Goal: Task Accomplishment & Management: Complete application form

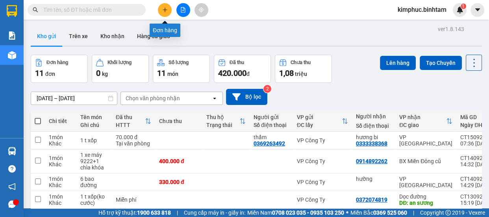
click at [166, 11] on icon "plus" at bounding box center [165, 10] width 6 height 6
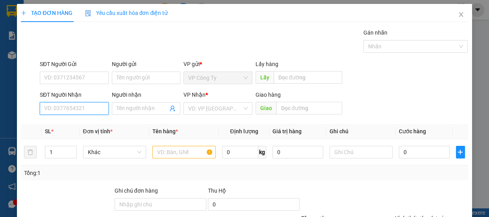
click at [79, 107] on input "SĐT Người Nhận" at bounding box center [74, 108] width 69 height 13
type input "0969222024"
click at [82, 110] on input "0969222024" at bounding box center [74, 108] width 69 height 13
click at [83, 109] on input "0969222024" at bounding box center [74, 108] width 69 height 13
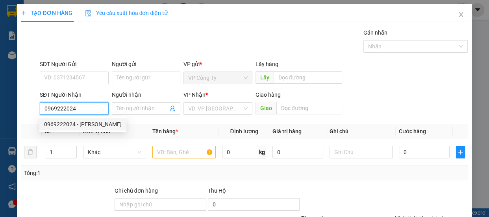
click at [83, 108] on input "0969222024" at bounding box center [74, 108] width 69 height 13
click at [84, 108] on input "0969222024" at bounding box center [74, 108] width 69 height 13
click at [86, 126] on div "0969222024 - minh" at bounding box center [83, 124] width 78 height 9
type input "minh"
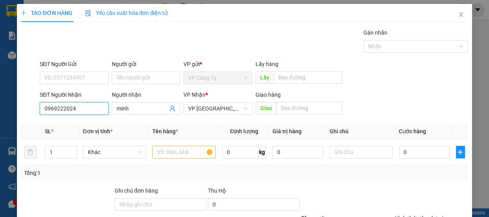
type input "150.000"
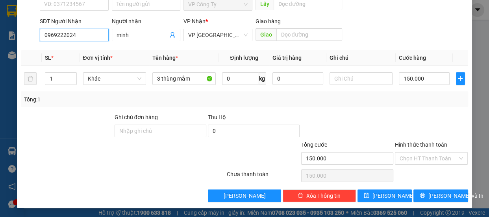
type input "0969222024"
click at [404, 144] on label "Hình thức thanh toán" at bounding box center [421, 145] width 52 height 6
click at [404, 153] on input "Hình thức thanh toán" at bounding box center [429, 159] width 58 height 12
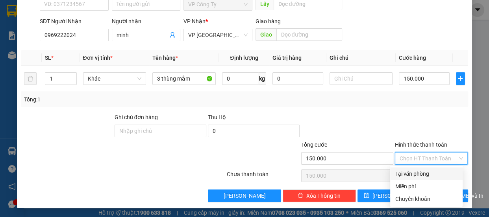
click at [405, 170] on div "Tại văn phòng" at bounding box center [426, 174] width 63 height 9
type input "0"
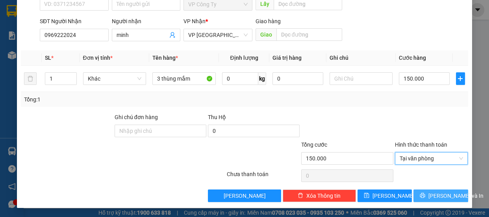
click at [425, 193] on icon "printer" at bounding box center [423, 196] width 6 height 6
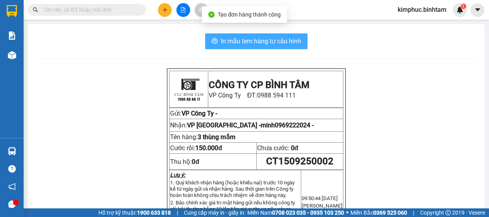
click at [272, 38] on span "In mẫu tem hàng tự cấu hình" at bounding box center [261, 41] width 80 height 10
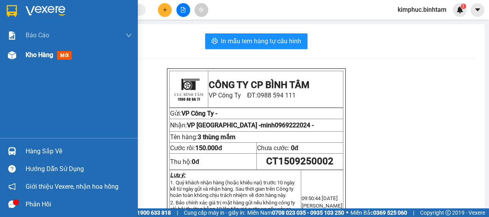
click at [43, 58] on span "Kho hàng" at bounding box center [40, 54] width 28 height 7
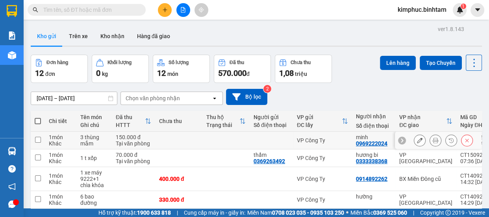
click at [418, 137] on button at bounding box center [419, 141] width 11 height 14
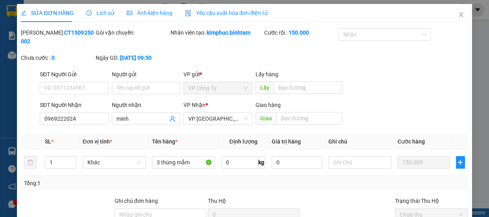
type input "0969222024"
type input "minh"
type input "150.000"
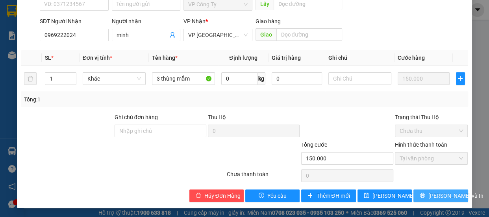
click at [426, 195] on button "[PERSON_NAME] và In" at bounding box center [441, 196] width 54 height 13
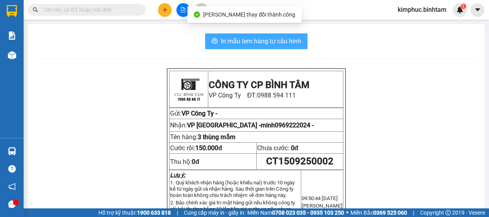
click at [260, 35] on button "In mẫu tem hàng tự cấu hình" at bounding box center [256, 41] width 102 height 16
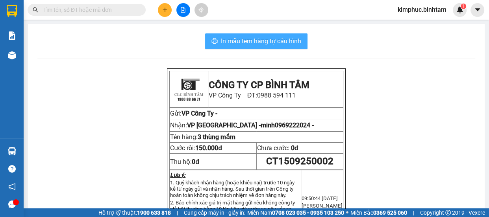
click at [276, 39] on span "In mẫu tem hàng tự cấu hình" at bounding box center [261, 41] width 80 height 10
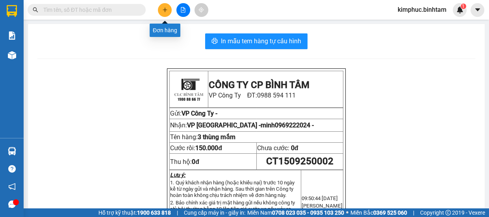
click at [163, 11] on icon "plus" at bounding box center [165, 10] width 6 height 6
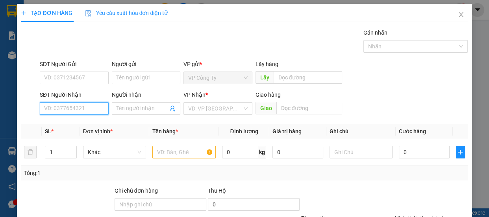
click at [74, 102] on input "SĐT Người Nhận" at bounding box center [74, 108] width 69 height 13
type input "0363386910"
click at [95, 128] on div "0363386910 - ngọc" at bounding box center [83, 124] width 78 height 9
type input "ngọc"
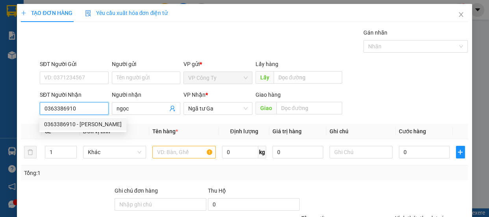
type input "100.000"
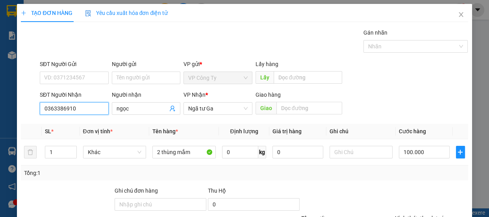
scroll to position [74, 0]
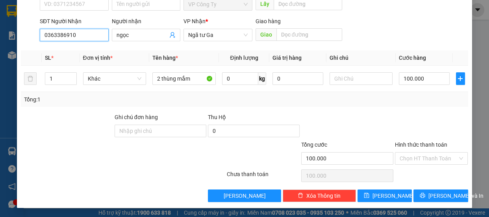
type input "0363386910"
click at [405, 144] on label "Hình thức thanh toán" at bounding box center [421, 145] width 52 height 6
click at [405, 153] on input "Hình thức thanh toán" at bounding box center [429, 159] width 58 height 12
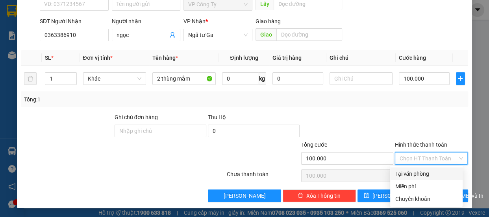
click at [406, 176] on div "Tại văn phòng" at bounding box center [426, 174] width 63 height 9
type input "0"
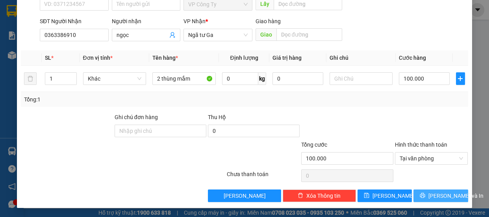
click at [430, 200] on button "[PERSON_NAME] và In" at bounding box center [441, 196] width 54 height 13
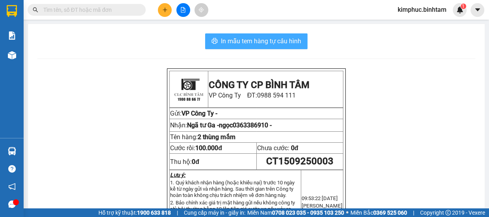
click at [280, 45] on span "In mẫu tem hàng tự cấu hình" at bounding box center [261, 41] width 80 height 10
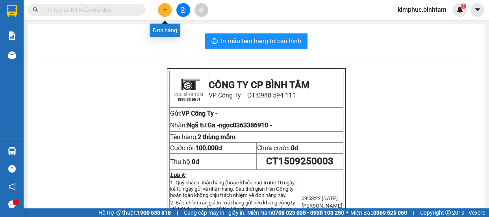
click at [164, 10] on icon "plus" at bounding box center [165, 9] width 4 height 0
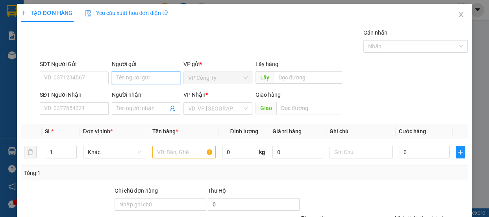
click at [116, 82] on input "Người gửi" at bounding box center [146, 78] width 69 height 13
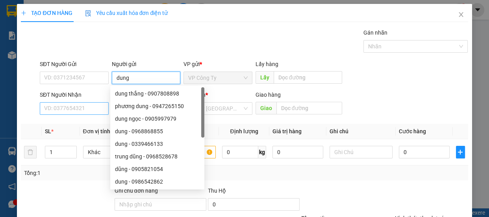
type input "dung"
click at [85, 114] on input "SĐT Người Nhận" at bounding box center [74, 108] width 69 height 13
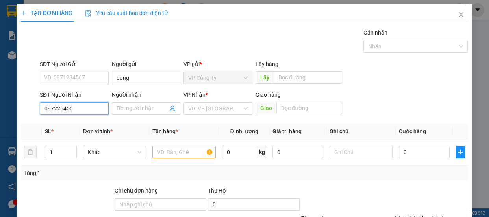
type input "0972254561"
click at [89, 122] on div "0972254561 - dũng hà 0345902357" at bounding box center [88, 124] width 88 height 9
type input "dũng hà 0345902357"
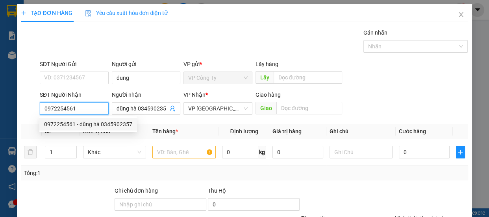
type input "80.000"
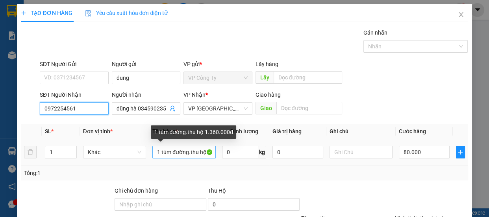
type input "0972254561"
click at [203, 155] on input "1 túm đường.thu hộ 1.360.000đ" at bounding box center [183, 152] width 63 height 13
click at [206, 154] on input "1 túm đường.thu hộ 1.360.000đ" at bounding box center [183, 152] width 63 height 13
click at [206, 150] on input "1 túm đường.thu h1.360.000đ" at bounding box center [183, 152] width 63 height 13
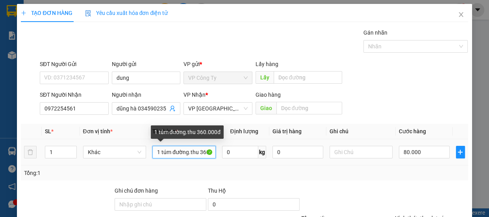
click at [205, 150] on input "1 túm đường.thu 360.000đ" at bounding box center [183, 152] width 63 height 13
click at [204, 153] on input "1 túm đường.th0.000đ" at bounding box center [183, 152] width 63 height 13
click at [205, 151] on input "1 túm đường.th00đ" at bounding box center [183, 152] width 63 height 13
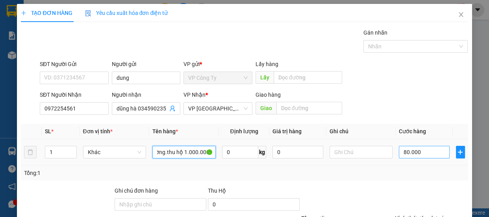
type input "1 túm đường.thu hộ 1.000.000đ"
click at [403, 150] on input "80.000" at bounding box center [424, 152] width 51 height 13
type input "0.000"
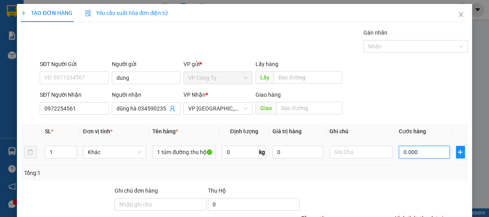
type input "0"
type input "60.000"
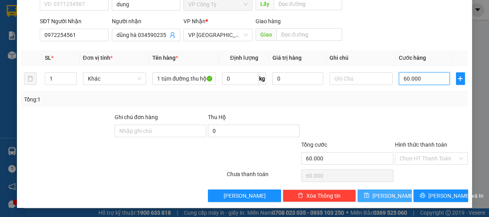
type input "60.000"
click at [395, 199] on button "[PERSON_NAME]" at bounding box center [385, 196] width 54 height 13
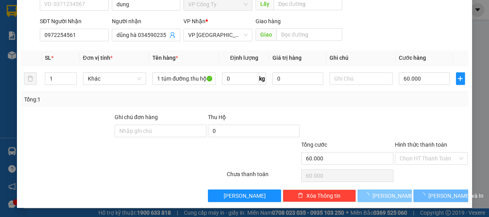
type input "0"
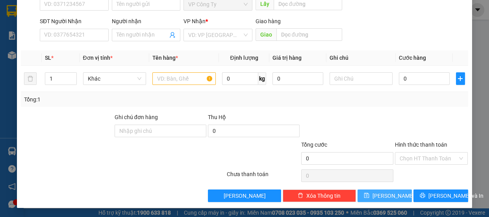
scroll to position [0, 0]
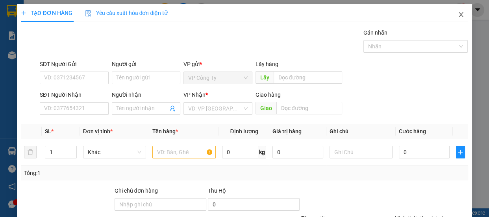
click at [458, 16] on icon "close" at bounding box center [461, 14] width 6 height 6
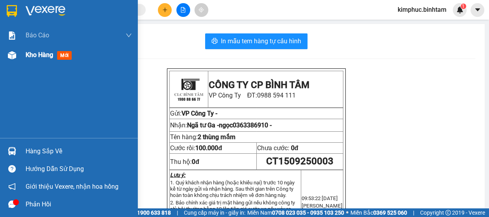
click at [30, 55] on span "Kho hàng" at bounding box center [40, 54] width 28 height 7
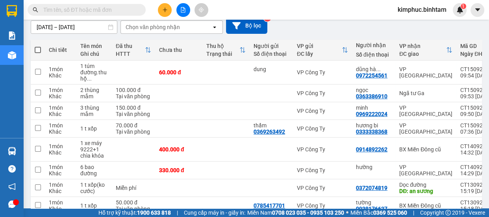
scroll to position [143, 0]
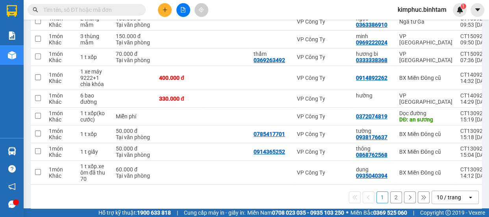
click at [390, 200] on button "2" at bounding box center [396, 198] width 12 height 12
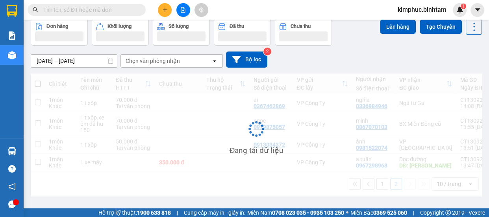
scroll to position [36, 0]
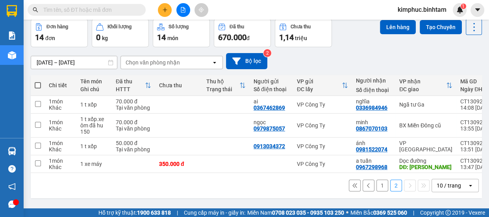
click at [376, 185] on button "1" at bounding box center [382, 186] width 12 height 12
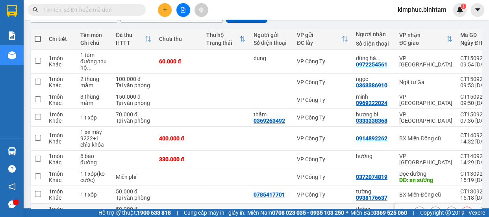
scroll to position [154, 0]
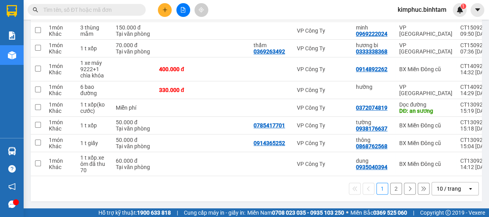
click at [390, 191] on button "2" at bounding box center [396, 189] width 12 height 12
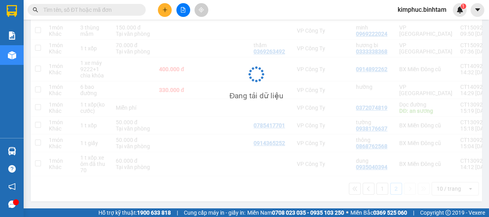
scroll to position [36, 0]
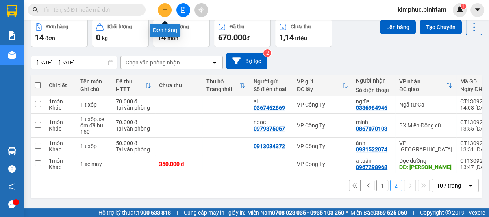
click at [165, 13] on button at bounding box center [165, 10] width 14 height 14
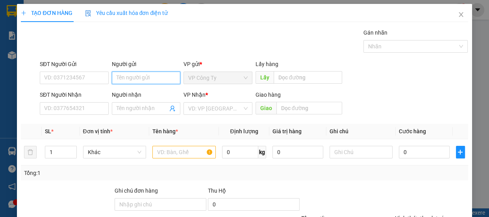
click at [128, 75] on input "Người gửi" at bounding box center [146, 78] width 69 height 13
type input "chú cẩm"
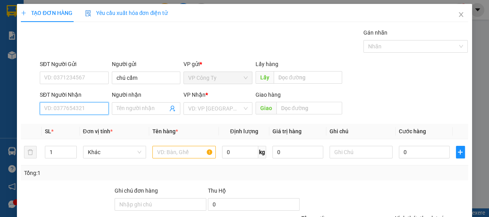
click at [82, 106] on input "SĐT Người Nhận" at bounding box center [74, 108] width 69 height 13
type input "0968697445"
click at [90, 107] on input "0968697445" at bounding box center [74, 108] width 69 height 13
click at [92, 127] on div "0968697445 - thủy" at bounding box center [73, 124] width 59 height 9
type input "thủy"
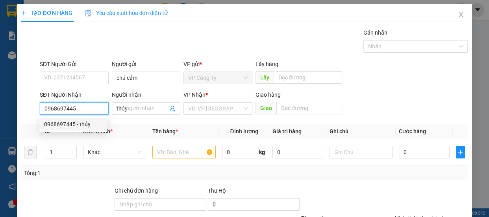
type input "80.000"
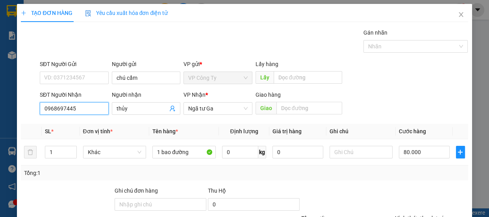
scroll to position [74, 0]
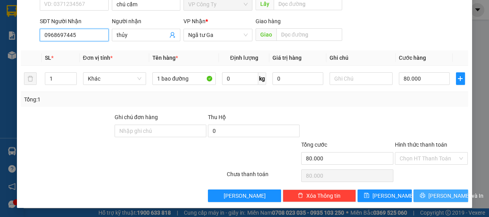
type input "0968697445"
click at [430, 196] on span "[PERSON_NAME] và In" at bounding box center [455, 196] width 55 height 9
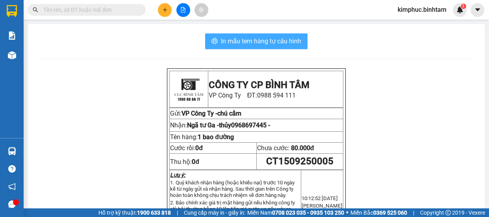
click at [287, 38] on span "In mẫu tem hàng tự cấu hình" at bounding box center [261, 41] width 80 height 10
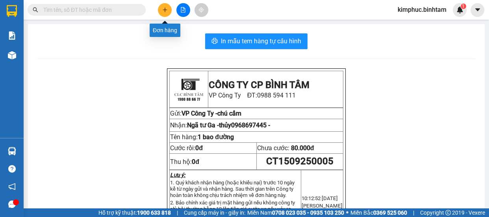
click at [165, 9] on icon "plus" at bounding box center [165, 9] width 4 height 0
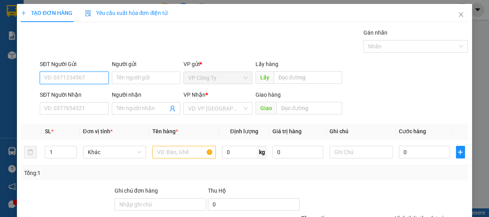
click at [72, 80] on input "SĐT Người Gửi" at bounding box center [74, 78] width 69 height 13
type input "0914783761"
click at [83, 79] on input "0914783761" at bounding box center [74, 78] width 69 height 13
click at [85, 93] on div "0914783761 - an" at bounding box center [73, 93] width 59 height 9
type input "an"
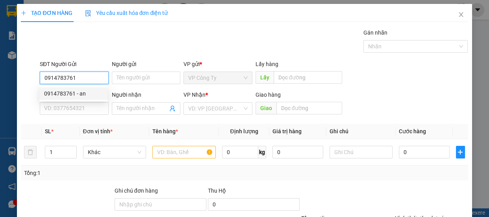
type input "0972545386"
type input "trúc"
type input "50.000"
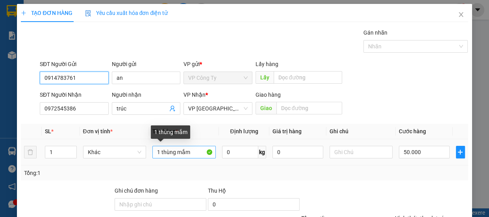
type input "0914783761"
click at [159, 150] on input "1 thùng mắm" at bounding box center [183, 152] width 63 height 13
click at [195, 153] on input "2 thùng mắm" at bounding box center [183, 152] width 63 height 13
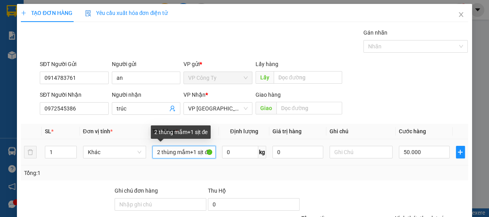
scroll to position [0, 4]
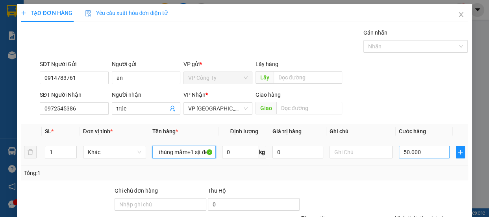
type input "2 thùng mắm+1 sịt đen"
click at [401, 148] on input "50.000" at bounding box center [424, 152] width 51 height 13
type input "0"
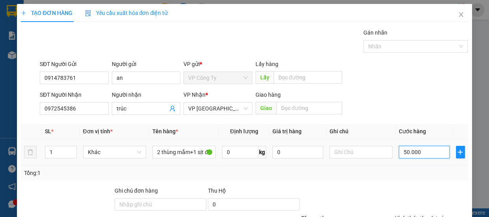
type input "0"
type input "0.000"
type input "10.000"
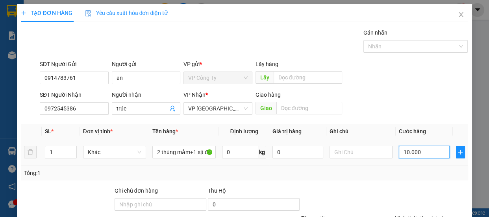
type input "130.000"
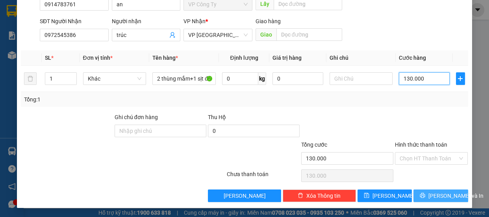
type input "130.000"
click at [425, 198] on span "printer" at bounding box center [423, 196] width 6 height 6
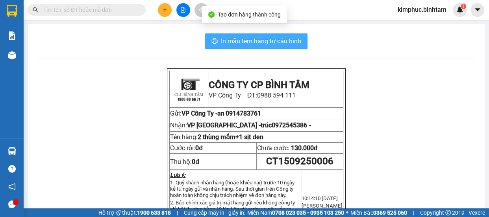
click at [254, 45] on span "In mẫu tem hàng tự cấu hình" at bounding box center [261, 41] width 80 height 10
click at [260, 42] on span "In mẫu tem hàng tự cấu hình" at bounding box center [261, 41] width 80 height 10
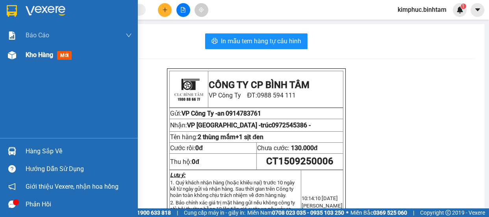
click at [28, 59] on span "Kho hàng" at bounding box center [40, 54] width 28 height 7
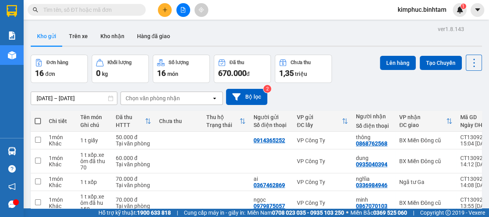
click at [163, 11] on icon "plus" at bounding box center [165, 10] width 6 height 6
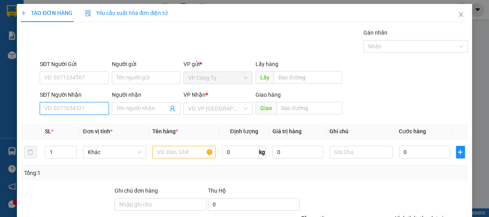
click at [74, 108] on input "SĐT Người Nhận" at bounding box center [74, 108] width 69 height 13
type input "0989288598"
click at [81, 111] on input "0989288598" at bounding box center [74, 108] width 69 height 13
click at [87, 125] on div "0989288598 - vọng" at bounding box center [73, 124] width 59 height 9
type input "vọng"
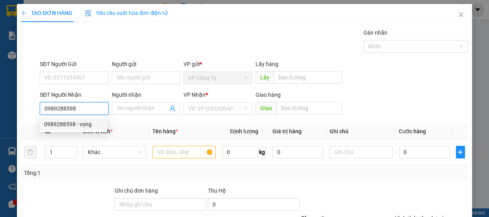
type input "cầu dừa"
type input "70.000"
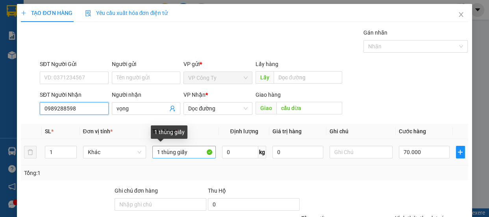
type input "0989288598"
click at [194, 152] on input "1 thùng giấy" at bounding box center [183, 152] width 63 height 13
type input "1 hộp giấy"
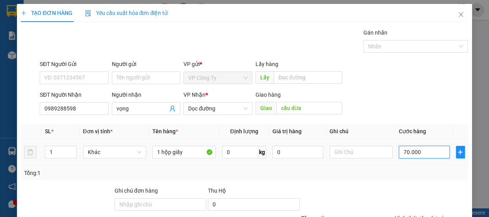
click at [403, 150] on input "70.000" at bounding box center [424, 152] width 51 height 13
type input "0"
type input "50.000"
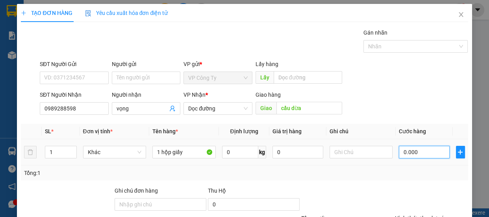
type input "50.000"
type input "0"
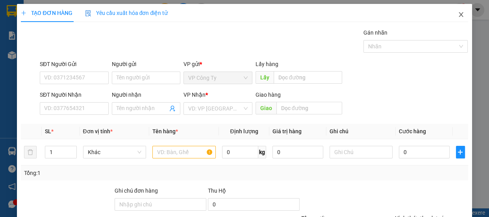
click at [459, 15] on icon "close" at bounding box center [461, 14] width 4 height 5
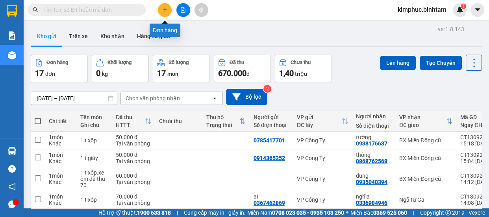
click at [167, 7] on icon "plus" at bounding box center [165, 10] width 6 height 6
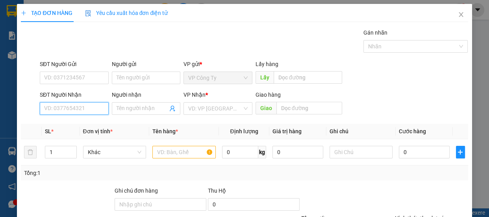
click at [76, 107] on input "SĐT Người Nhận" at bounding box center [74, 108] width 69 height 13
click at [81, 108] on input "0936905789" at bounding box center [74, 108] width 69 height 13
click at [82, 109] on input "0936905789" at bounding box center [74, 108] width 69 height 13
type input "0936905789"
click at [126, 110] on input "Người nhận" at bounding box center [143, 108] width 52 height 9
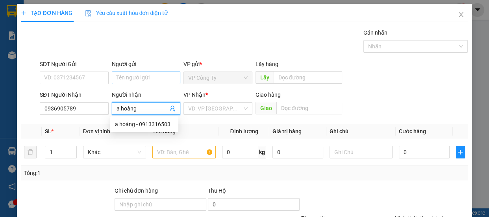
type input "a hoàng"
click at [163, 82] on input "Người gửi" at bounding box center [146, 78] width 69 height 13
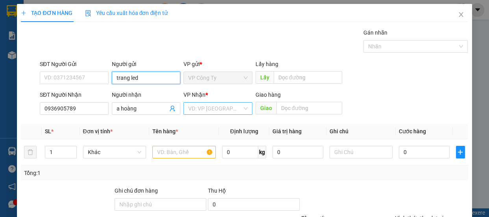
type input "trang led"
click at [224, 112] on input "search" at bounding box center [215, 109] width 54 height 12
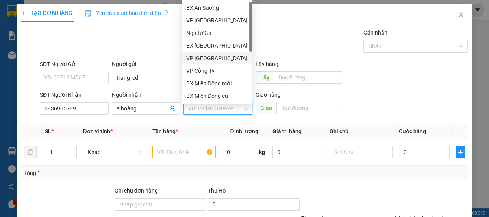
click at [215, 57] on div "VP [GEOGRAPHIC_DATA]" at bounding box center [216, 58] width 61 height 9
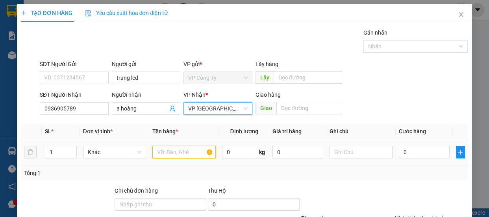
click at [177, 153] on input "text" at bounding box center [183, 152] width 63 height 13
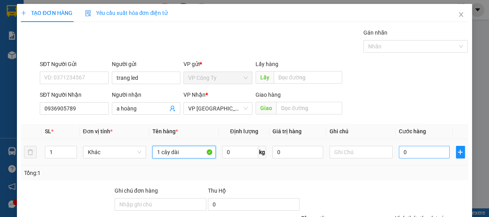
type input "1 cây dài"
click at [399, 155] on input "0" at bounding box center [424, 152] width 51 height 13
type input "10"
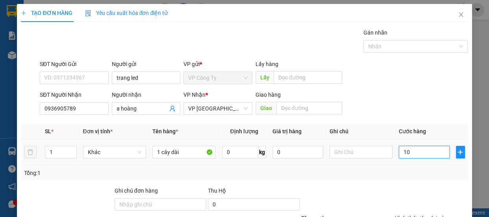
type input "10"
type input "100"
type input "1.000"
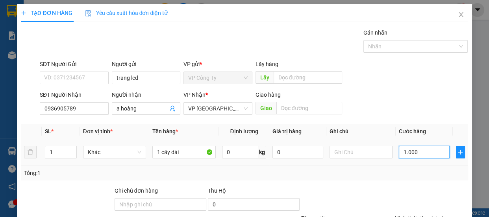
type input "1.000"
type input "10.000"
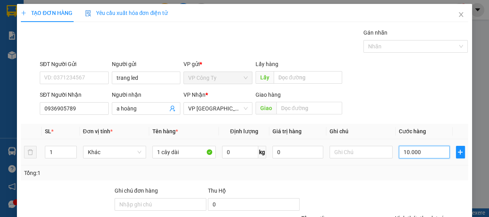
type input "100.000"
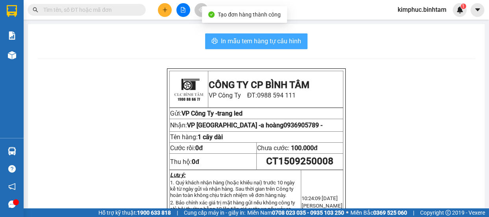
click at [258, 39] on span "In mẫu tem hàng tự cấu hình" at bounding box center [261, 41] width 80 height 10
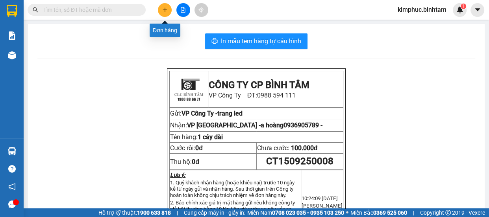
click at [163, 10] on icon "plus" at bounding box center [165, 10] width 6 height 6
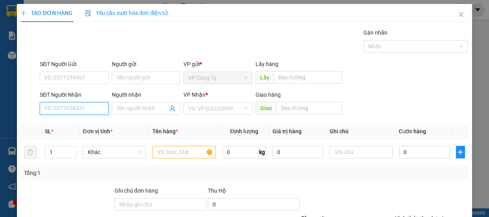
click at [67, 110] on input "SĐT Người Nhận" at bounding box center [74, 108] width 69 height 13
type input "0942951991"
click at [83, 123] on div "0942951991 - sơn" at bounding box center [73, 124] width 59 height 9
type input "sơn"
type input "100.000"
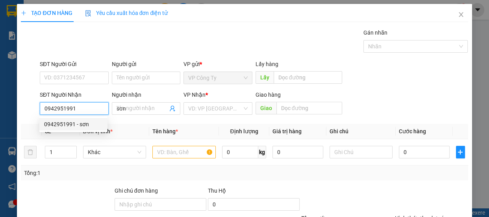
type input "100.000"
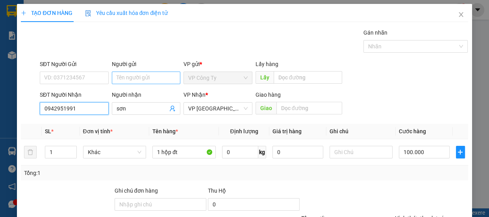
type input "0942951991"
click at [145, 77] on input "Người gửi" at bounding box center [146, 78] width 69 height 13
type input "[PERSON_NAME]"
click at [381, 206] on div "TẠO ĐƠN HÀNG Yêu cầu xuất hóa đơn điện tử Transit Pickup Surcharge Ids Transit …" at bounding box center [244, 143] width 455 height 278
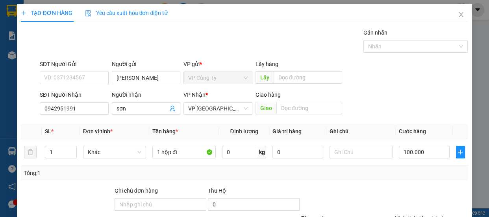
type input "0"
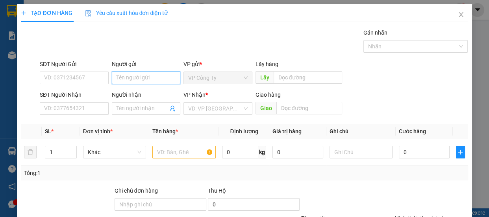
click at [122, 80] on input "Người gửi" at bounding box center [146, 78] width 69 height 13
type input "việt cường"
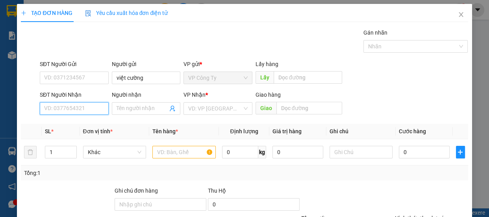
click at [72, 109] on input "SĐT Người Nhận" at bounding box center [74, 108] width 69 height 13
click at [84, 104] on input "0917333934" at bounding box center [74, 108] width 69 height 13
type input "0917333934"
click at [121, 111] on input "Người nhận" at bounding box center [143, 108] width 52 height 9
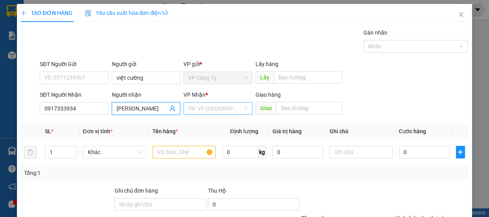
type input "[PERSON_NAME]"
click at [208, 107] on input "search" at bounding box center [215, 109] width 54 height 12
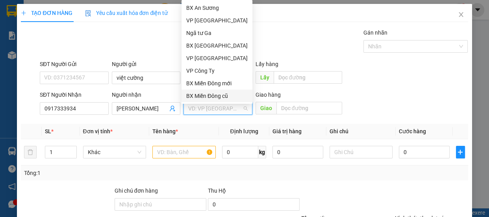
click at [211, 95] on div "BX Miền Đông cũ" at bounding box center [216, 96] width 61 height 9
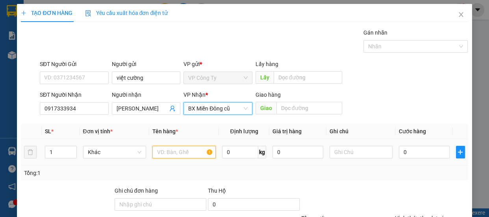
click at [180, 153] on input "text" at bounding box center [183, 152] width 63 height 13
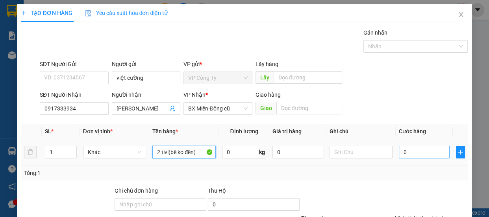
type input "2 tivi(bê ko đền)"
click at [399, 151] on input "0" at bounding box center [424, 152] width 51 height 13
click at [400, 152] on input "0" at bounding box center [424, 152] width 51 height 13
type input "20"
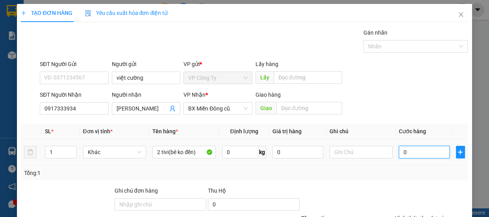
type input "20"
type input "200"
type input "2.000"
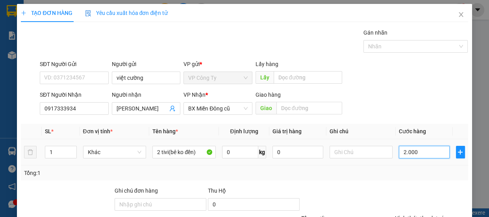
type input "2.000"
type input "20.000"
type input "200.000"
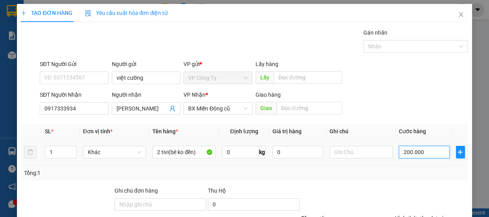
type input "200.000"
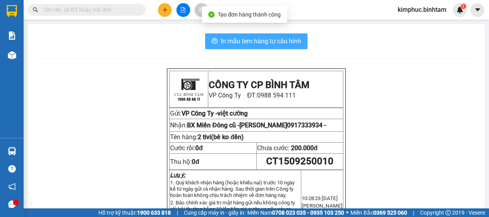
click at [282, 43] on span "In mẫu tem hàng tự cấu hình" at bounding box center [261, 41] width 80 height 10
click at [281, 41] on span "In mẫu tem hàng tự cấu hình" at bounding box center [261, 41] width 80 height 10
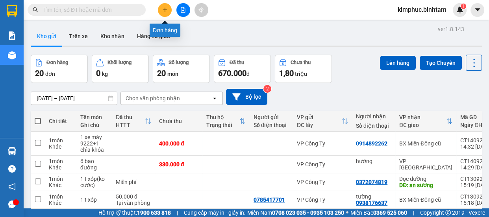
click at [165, 10] on icon "plus" at bounding box center [165, 9] width 0 height 4
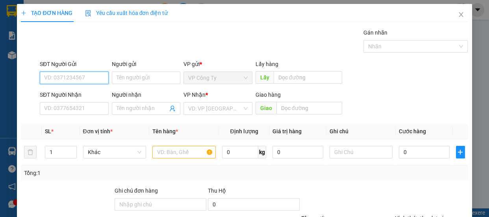
click at [81, 80] on input "SĐT Người Gửi" at bounding box center [74, 78] width 69 height 13
type input "0787787776"
click at [84, 77] on input "0787787776" at bounding box center [74, 78] width 69 height 13
click at [82, 96] on div "0787787776" at bounding box center [73, 93] width 59 height 9
type input "0886236246"
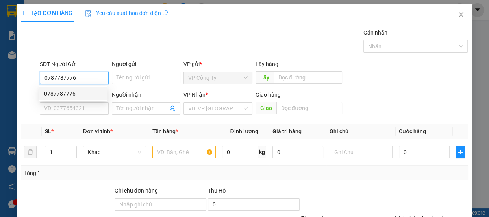
type input "hằng"
type input "bố trạch"
type input "100.000"
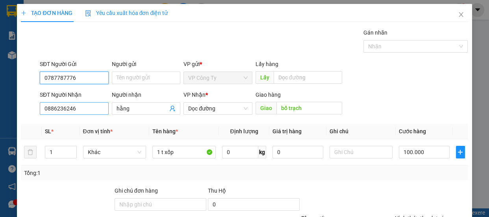
type input "0787787776"
click at [82, 110] on input "0886236246" at bounding box center [74, 108] width 69 height 13
type input "0"
click at [85, 106] on input "0345864795" at bounding box center [74, 108] width 69 height 13
click at [84, 107] on input "0345864795" at bounding box center [74, 108] width 69 height 13
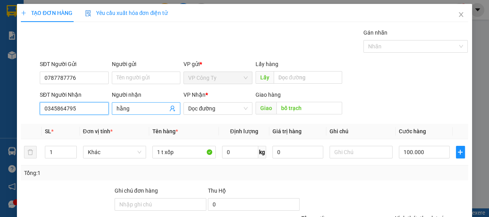
type input "0345864795"
click at [134, 109] on input "hằng" at bounding box center [143, 108] width 52 height 9
type input "h"
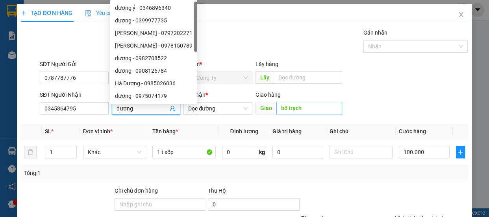
type input "dương"
click at [306, 108] on input "bố trạch" at bounding box center [309, 108] width 66 height 13
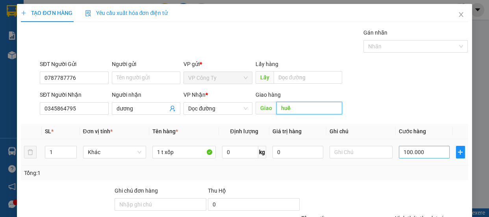
type input "huế"
click at [405, 154] on input "100.000" at bounding box center [424, 152] width 51 height 13
click at [405, 152] on input "100.000" at bounding box center [424, 152] width 51 height 13
type input "10.000"
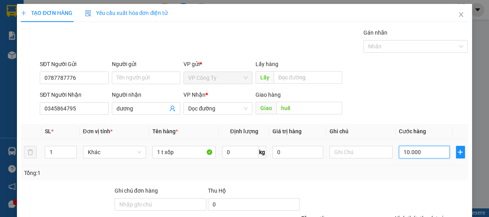
type input "10.000"
type input "0.000"
type input "0"
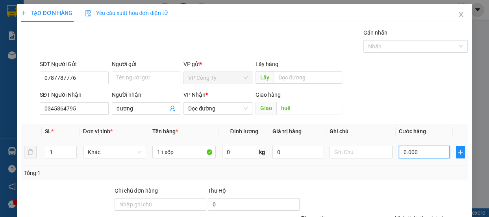
type input "70.000"
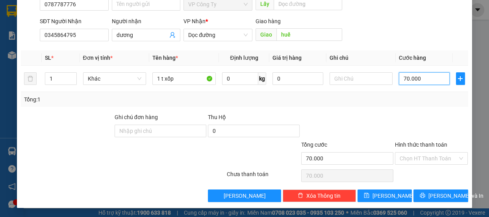
type input "70.000"
click at [413, 142] on label "Hình thức thanh toán" at bounding box center [421, 145] width 52 height 6
click at [413, 153] on input "Hình thức thanh toán" at bounding box center [429, 159] width 58 height 12
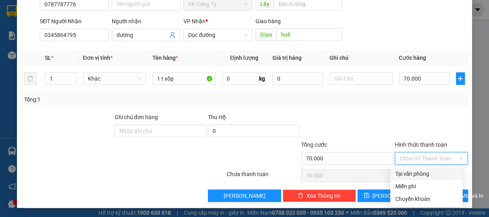
click at [413, 174] on div "Tại văn phòng" at bounding box center [426, 174] width 63 height 9
type input "0"
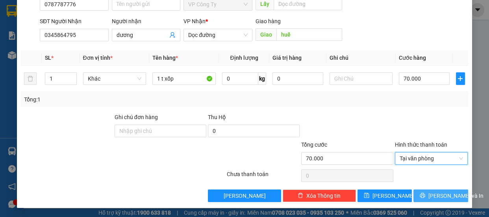
click at [425, 194] on icon "printer" at bounding box center [423, 196] width 6 height 6
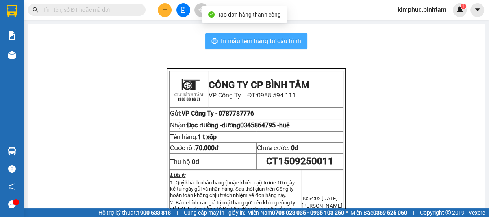
click at [261, 45] on span "In mẫu tem hàng tự cấu hình" at bounding box center [261, 41] width 80 height 10
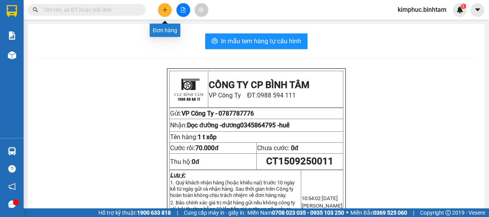
click at [164, 8] on icon "plus" at bounding box center [165, 10] width 6 height 6
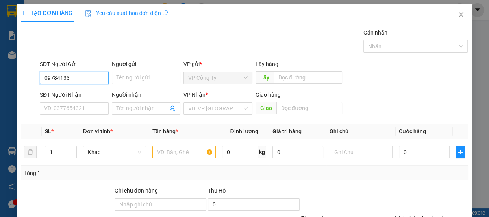
click at [65, 80] on input "09784133" at bounding box center [74, 78] width 69 height 13
click at [76, 79] on input "09784123" at bounding box center [74, 78] width 69 height 13
type input "0978412339"
click at [85, 78] on input "0978412339" at bounding box center [74, 78] width 69 height 13
click at [84, 79] on input "0978412339" at bounding box center [74, 78] width 69 height 13
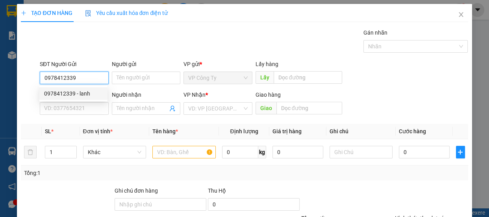
click at [84, 100] on div "0978412339 - lanh" at bounding box center [73, 93] width 68 height 13
type input "lanh"
type input "0989351583"
type input "hương"
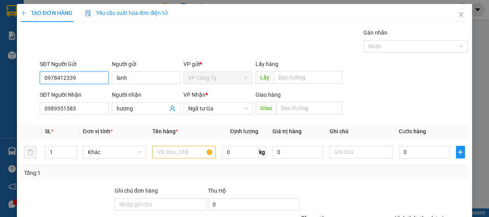
type input "70.000"
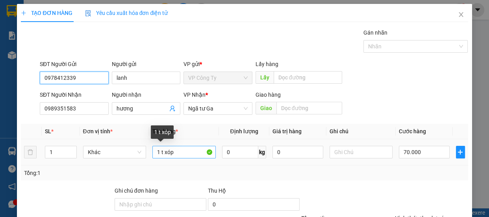
type input "0978412339"
click at [178, 153] on input "1 t xóp" at bounding box center [183, 152] width 63 height 13
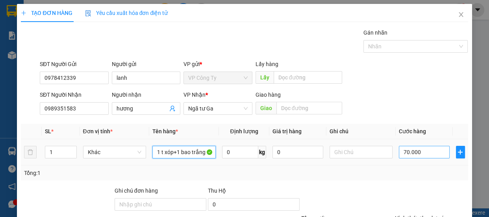
type input "1 t xóp+1 bao trắng"
click at [400, 153] on input "70.000" at bounding box center [424, 152] width 51 height 13
click at [402, 153] on input "70.000" at bounding box center [424, 152] width 51 height 13
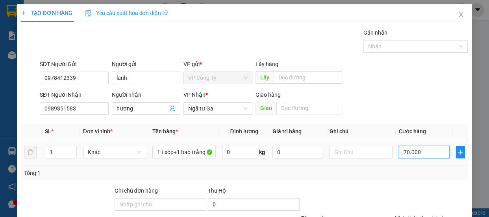
click at [403, 153] on input "70.000" at bounding box center [424, 152] width 51 height 13
type input "0"
type input "0.000"
type input "10.000"
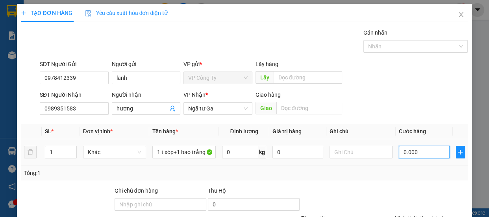
type input "10.000"
type input "120.000"
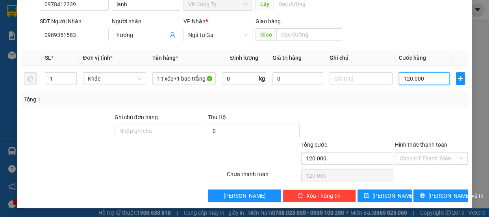
type input "120.000"
click at [428, 144] on label "Hình thức thanh toán" at bounding box center [421, 145] width 52 height 6
click at [428, 153] on input "Hình thức thanh toán" at bounding box center [429, 159] width 58 height 12
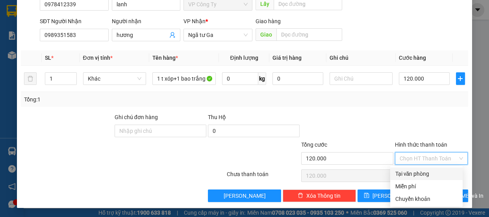
click at [420, 174] on div "Tại văn phòng" at bounding box center [426, 174] width 63 height 9
type input "0"
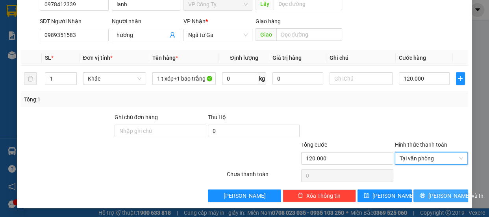
click at [427, 195] on button "[PERSON_NAME] và In" at bounding box center [441, 196] width 54 height 13
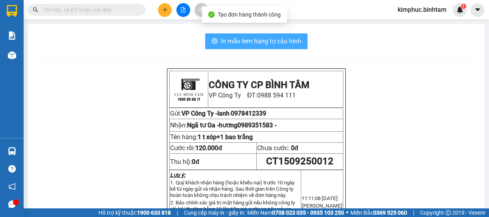
click at [248, 40] on span "In mẫu tem hàng tự cấu hình" at bounding box center [261, 41] width 80 height 10
click at [248, 41] on span "In mẫu tem hàng tự cấu hình" at bounding box center [261, 41] width 80 height 10
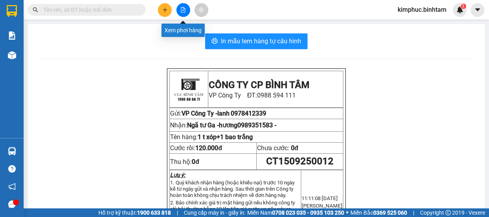
click at [181, 12] on icon "file-add" at bounding box center [183, 10] width 6 height 6
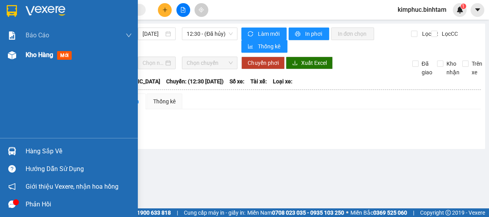
click at [28, 56] on span "Kho hàng" at bounding box center [40, 54] width 28 height 7
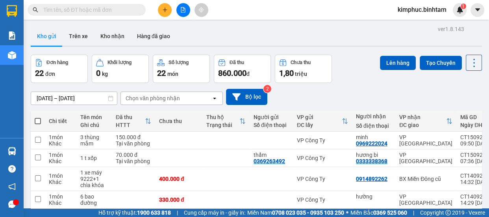
scroll to position [154, 0]
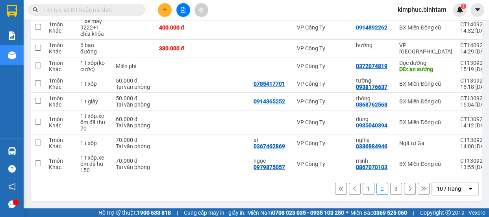
click at [363, 188] on button "1" at bounding box center [369, 189] width 12 height 12
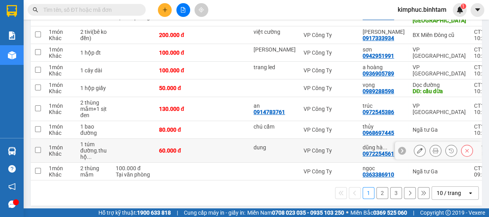
scroll to position [40, 0]
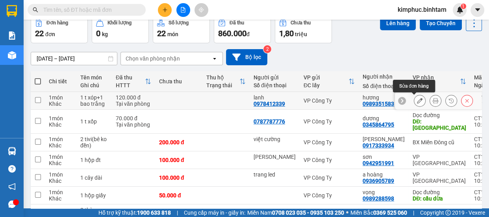
click at [417, 101] on icon at bounding box center [420, 101] width 6 height 6
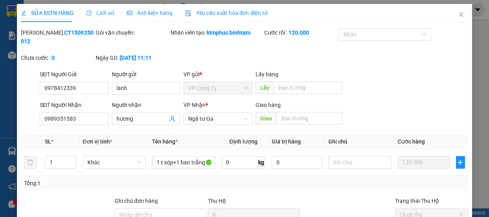
type input "0978412339"
type input "lanh"
type input "0989351583"
type input "hương"
type input "120.000"
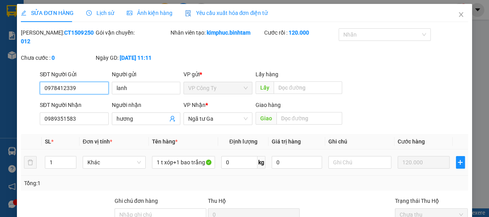
scroll to position [84, 0]
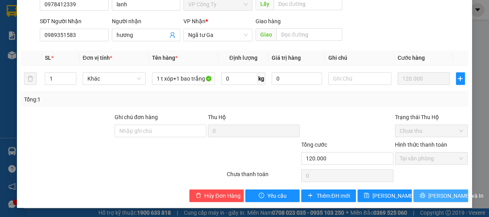
click at [429, 195] on span "[PERSON_NAME] và In" at bounding box center [455, 196] width 55 height 9
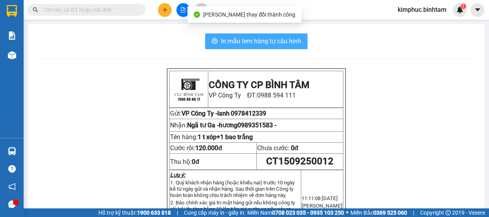
click at [227, 43] on span "In mẫu tem hàng tự cấu hình" at bounding box center [261, 41] width 80 height 10
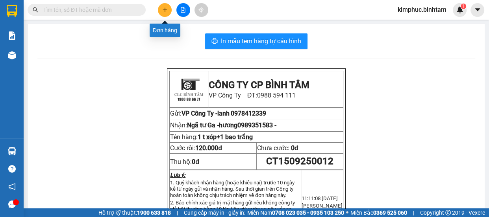
click at [162, 9] on icon "plus" at bounding box center [165, 10] width 6 height 6
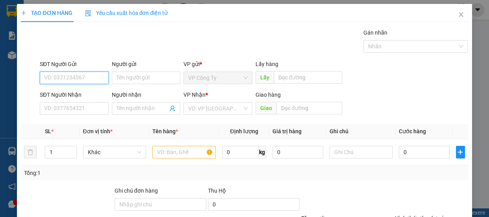
click at [74, 79] on input "SĐT Người Gửi" at bounding box center [74, 78] width 69 height 13
type input "0866595579"
click at [87, 77] on input "0866595579" at bounding box center [74, 78] width 69 height 13
click at [88, 93] on div "0866595579" at bounding box center [73, 93] width 59 height 9
type input "0967146636"
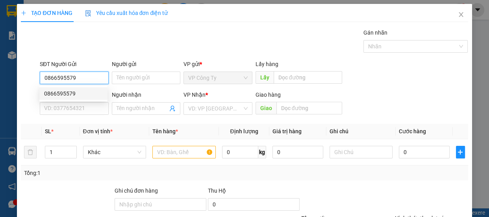
type input "nam"
type input "50.000"
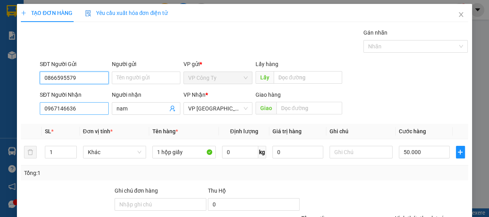
type input "0866595579"
click at [88, 107] on input "0967146636" at bounding box center [74, 108] width 69 height 13
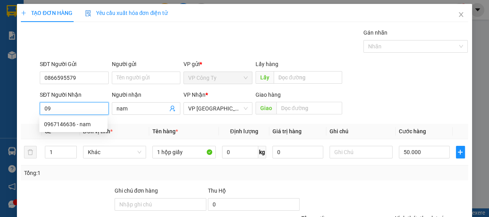
type input "0"
click at [94, 108] on input "0988773311" at bounding box center [74, 108] width 69 height 13
type input "0988773311"
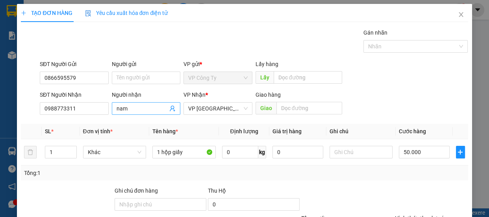
click at [133, 108] on input "nam" at bounding box center [143, 108] width 52 height 9
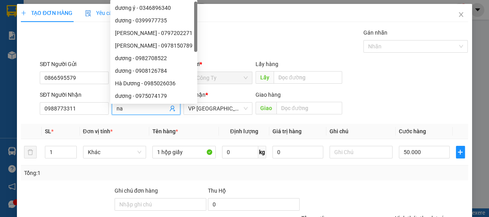
type input "n"
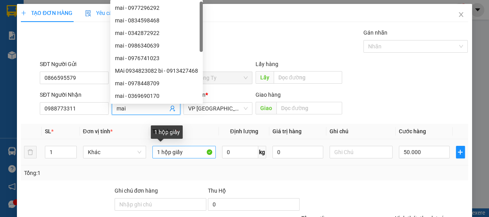
type input "mai"
click at [189, 153] on input "1 hộp giấy" at bounding box center [183, 152] width 63 height 13
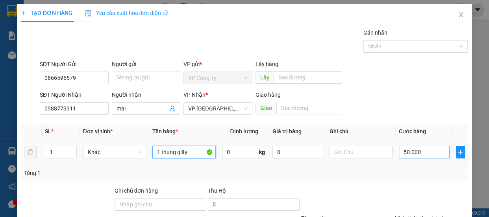
type input "1 thùng giấy"
click at [402, 152] on input "50.000" at bounding box center [424, 152] width 51 height 13
click at [402, 154] on input "50.000" at bounding box center [424, 152] width 51 height 13
type input "0"
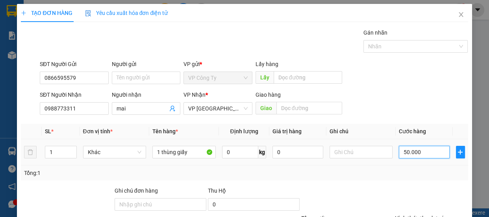
type input "0.000"
type input "10.000"
type input "120.000"
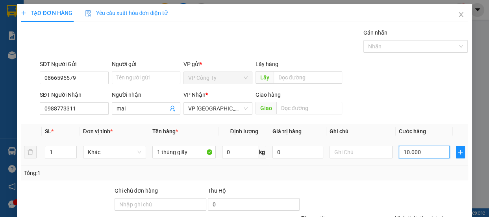
type input "120.000"
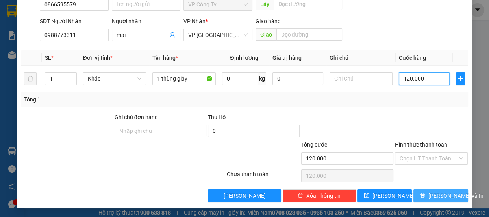
type input "120.000"
click at [415, 196] on button "[PERSON_NAME] và In" at bounding box center [441, 196] width 54 height 13
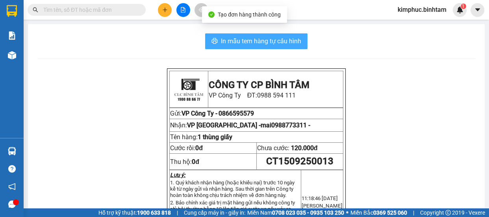
click at [278, 40] on span "In mẫu tem hàng tự cấu hình" at bounding box center [261, 41] width 80 height 10
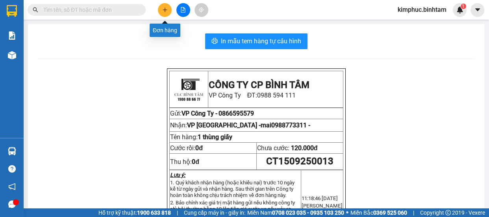
click at [169, 8] on button at bounding box center [165, 10] width 14 height 14
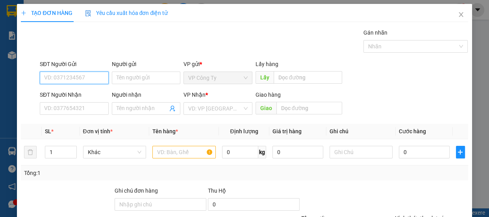
click at [70, 74] on input "SĐT Người Gửi" at bounding box center [74, 78] width 69 height 13
type input "0817814452"
click at [82, 75] on input "0817814452" at bounding box center [74, 78] width 69 height 13
click at [82, 90] on div "0817814452" at bounding box center [73, 93] width 59 height 9
type input "0789418768"
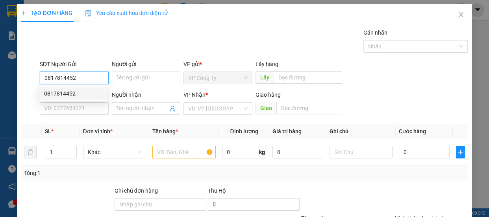
type input "0931979245"
type input "70.000"
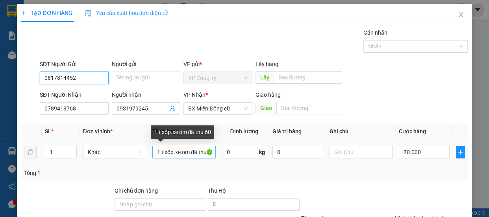
type input "0817814452"
click at [208, 150] on input "1 t xốp.xe ôm đã thu 60" at bounding box center [183, 152] width 63 height 13
click at [210, 150] on input "1 t xốp.xe ôm đã th60" at bounding box center [183, 152] width 63 height 13
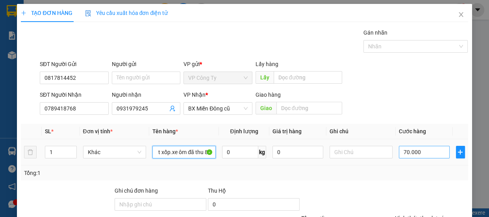
type input "1 t xốp.xe ôm đã thu 80"
click at [401, 153] on input "70.000" at bounding box center [424, 152] width 51 height 13
click at [402, 153] on input "70.000" at bounding box center [424, 152] width 51 height 13
type input "0"
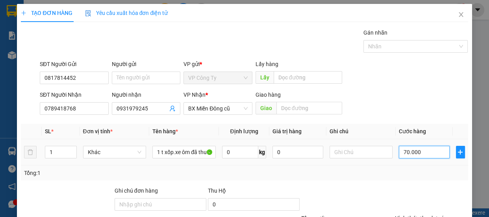
type input "0"
type input "0.000"
type input "10.000"
type input "100.000"
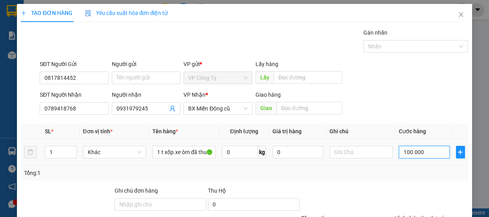
type input "100.000"
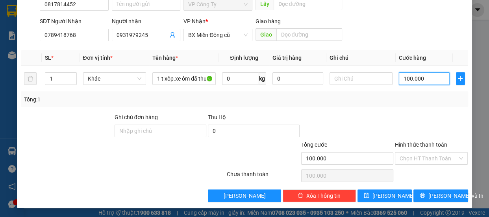
type input "100.000"
click at [426, 143] on label "Hình thức thanh toán" at bounding box center [421, 145] width 52 height 6
click at [426, 153] on input "Hình thức thanh toán" at bounding box center [429, 159] width 58 height 12
click at [426, 143] on label "Hình thức thanh toán" at bounding box center [421, 145] width 52 height 6
click at [426, 153] on input "Hình thức thanh toán" at bounding box center [429, 159] width 58 height 12
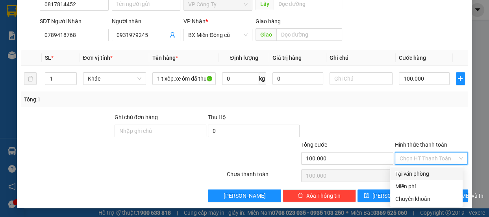
click at [425, 171] on div "Tại văn phòng" at bounding box center [426, 174] width 63 height 9
type input "0"
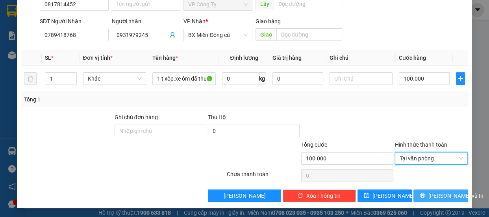
click at [428, 195] on button "[PERSON_NAME] và In" at bounding box center [441, 196] width 54 height 13
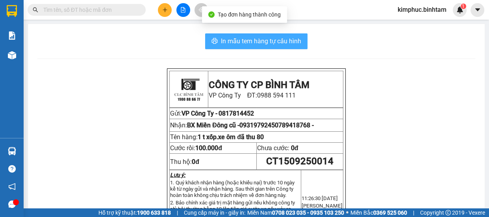
click at [287, 41] on span "In mẫu tem hàng tự cấu hình" at bounding box center [261, 41] width 80 height 10
click at [288, 40] on span "In mẫu tem hàng tự cấu hình" at bounding box center [261, 41] width 80 height 10
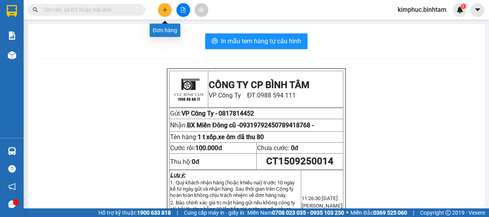
click at [165, 9] on icon "plus" at bounding box center [165, 9] width 4 height 0
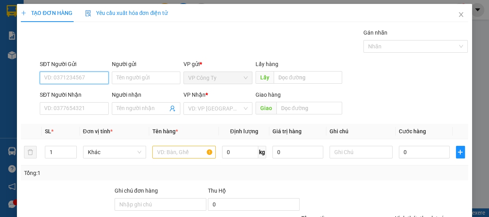
click at [87, 72] on input "SĐT Người Gửi" at bounding box center [74, 78] width 69 height 13
type input "0388244903"
click at [92, 76] on input "0388244903" at bounding box center [74, 78] width 69 height 13
click at [88, 92] on div "0388244903 - đạt" at bounding box center [73, 93] width 59 height 9
type input "đạt"
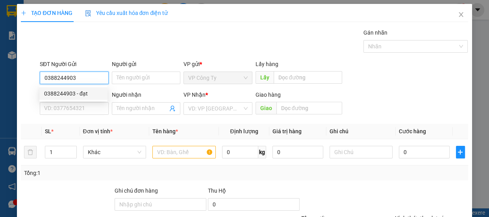
type input "0909311722"
type input "chú lai"
type input "220.000"
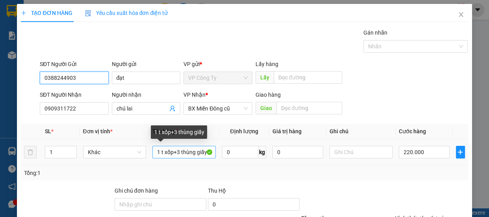
type input "0388244903"
click at [205, 154] on input "1 t xốp+3 thùng giấy" at bounding box center [183, 152] width 63 height 13
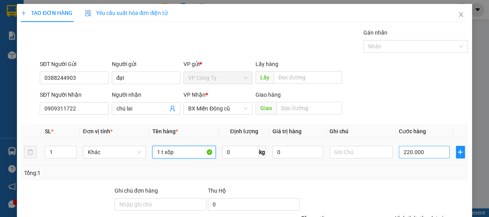
type input "1 t xốp"
click at [407, 152] on input "220.000" at bounding box center [424, 152] width 51 height 13
click at [406, 152] on input "220.000" at bounding box center [424, 152] width 51 height 13
click at [405, 153] on input "220.000" at bounding box center [424, 152] width 51 height 13
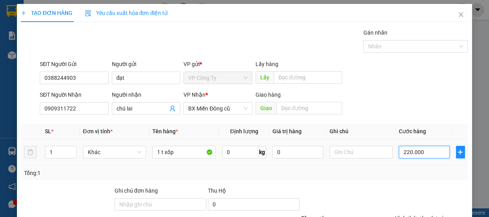
type input "20.000"
type input "0.000"
type input "0"
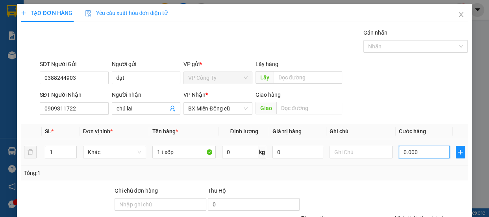
type input "10.000"
type input "100.000"
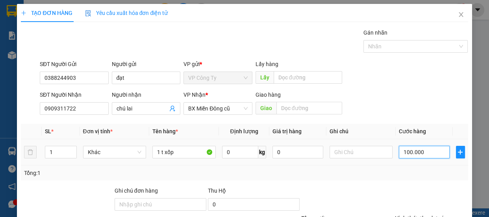
type input "100.000"
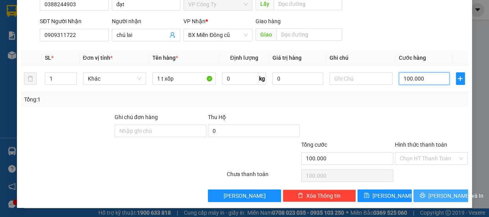
type input "100.000"
click at [443, 195] on span "[PERSON_NAME] và In" at bounding box center [455, 196] width 55 height 9
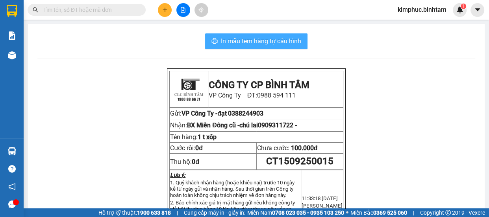
click at [276, 44] on span "In mẫu tem hàng tự cấu hình" at bounding box center [261, 41] width 80 height 10
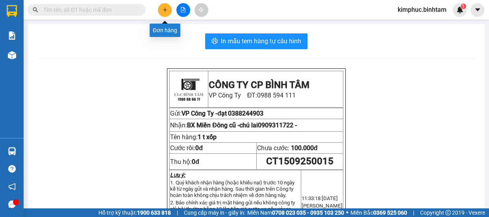
click at [166, 9] on icon "plus" at bounding box center [165, 10] width 6 height 6
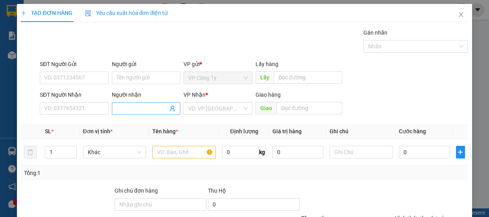
click at [120, 110] on input "Người nhận" at bounding box center [143, 108] width 52 height 9
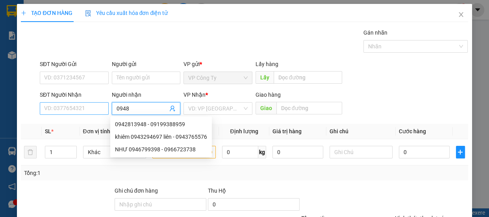
type input "0948"
click at [83, 104] on input "SĐT Người Nhận" at bounding box center [74, 108] width 69 height 13
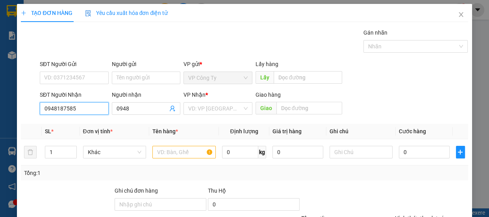
click at [90, 109] on input "0948187585" at bounding box center [74, 108] width 69 height 13
type input "0948187585"
click at [139, 110] on input "0948" at bounding box center [143, 108] width 52 height 9
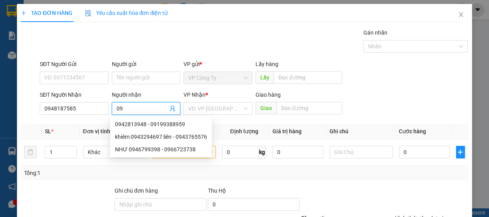
type input "0"
click at [96, 108] on input "0948187585" at bounding box center [74, 108] width 69 height 13
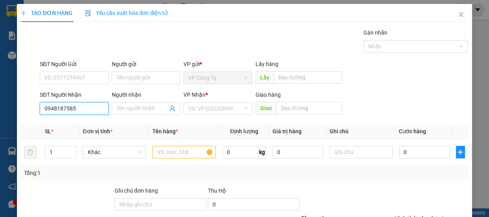
click at [96, 108] on input "0948187585" at bounding box center [74, 108] width 69 height 13
click at [134, 108] on input "Người nhận" at bounding box center [143, 108] width 52 height 9
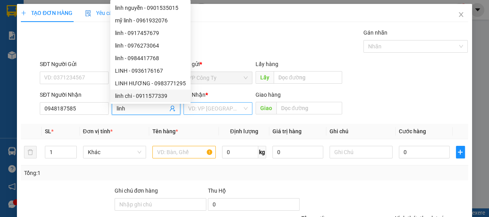
type input "linh"
click at [200, 109] on input "search" at bounding box center [215, 109] width 54 height 12
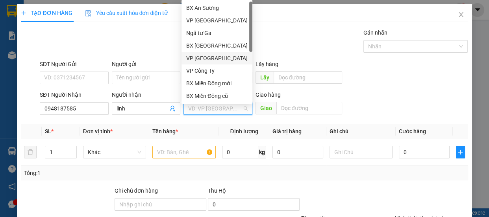
click at [207, 59] on div "VP [GEOGRAPHIC_DATA]" at bounding box center [216, 58] width 61 height 9
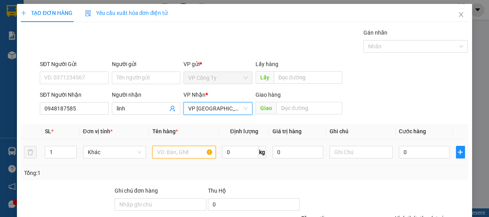
click at [171, 150] on input "text" at bounding box center [183, 152] width 63 height 13
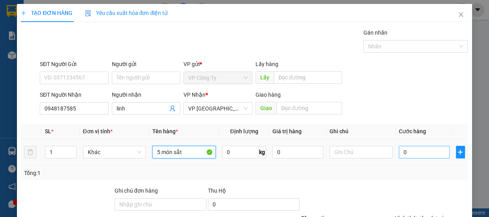
type input "5 món sắt"
click at [399, 150] on input "0" at bounding box center [424, 152] width 51 height 13
click at [399, 152] on input "0" at bounding box center [424, 152] width 51 height 13
type input "10"
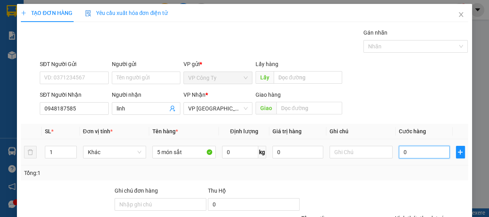
type input "10"
type input "100"
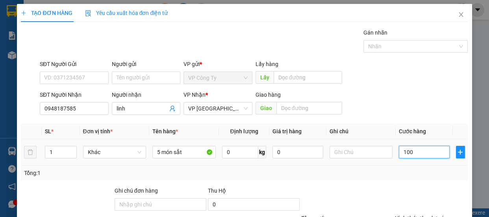
type input "1.000"
type input "10.000"
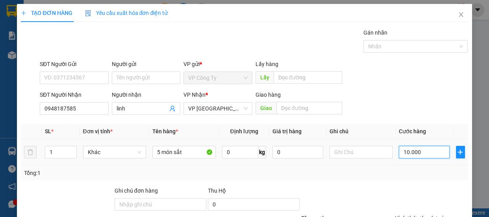
type input "10.000"
type input "100.000"
type input "1.000.000"
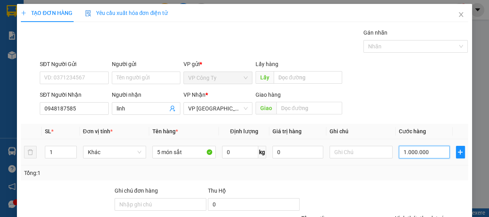
type input "1.000.000"
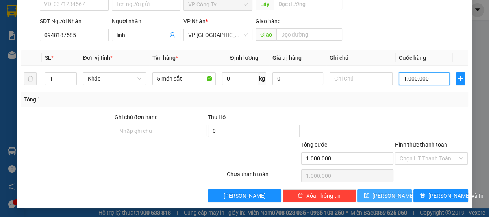
type input "1.000.000"
click at [395, 194] on button "[PERSON_NAME]" at bounding box center [385, 196] width 54 height 13
type input "0"
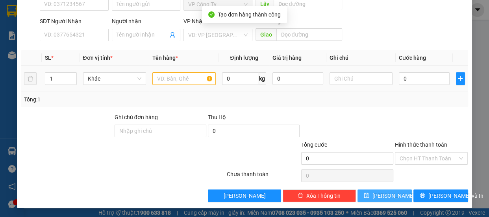
scroll to position [0, 0]
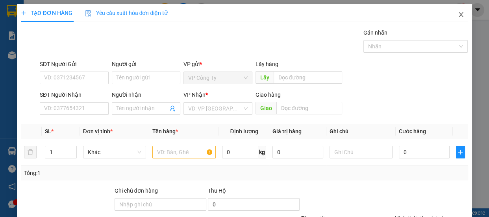
click at [458, 17] on icon "close" at bounding box center [461, 14] width 6 height 6
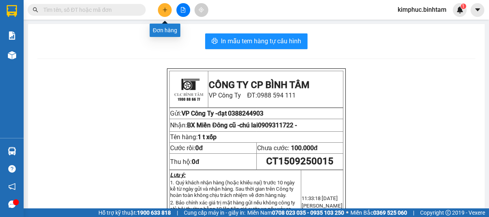
click at [161, 12] on button at bounding box center [165, 10] width 14 height 14
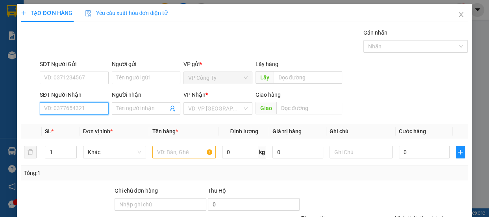
click at [79, 112] on input "SĐT Người Nhận" at bounding box center [74, 108] width 69 height 13
click at [47, 107] on input "9963163" at bounding box center [74, 108] width 69 height 13
click at [72, 111] on input "0963163" at bounding box center [74, 108] width 69 height 13
type input "0963163838"
click at [131, 107] on input "Người nhận" at bounding box center [143, 108] width 52 height 9
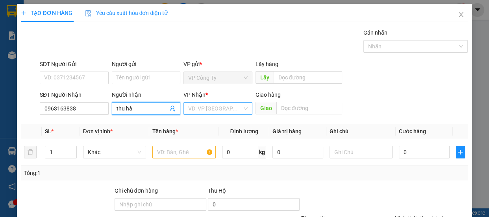
type input "thu hà"
click at [204, 110] on input "search" at bounding box center [215, 109] width 54 height 12
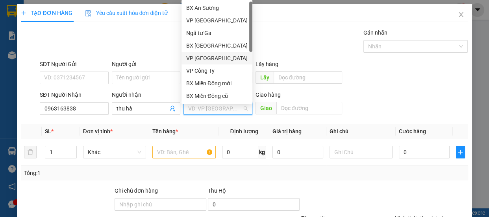
click at [208, 58] on div "VP [GEOGRAPHIC_DATA]" at bounding box center [216, 58] width 61 height 9
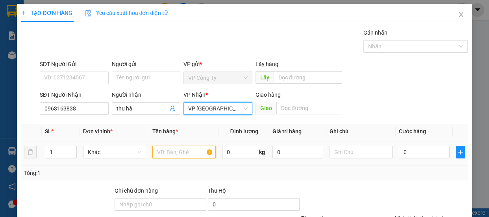
click at [171, 153] on input "text" at bounding box center [183, 152] width 63 height 13
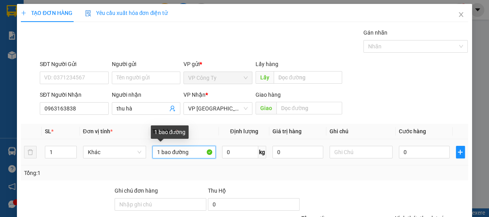
click at [195, 151] on input "1 bao đường" at bounding box center [183, 152] width 63 height 13
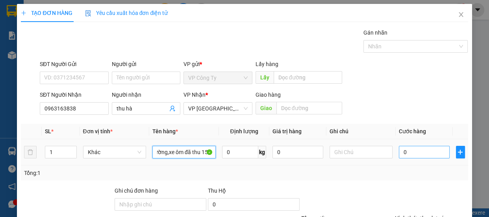
type input "1 bao đường,xe ôm đã thu 150"
click at [399, 151] on input "0" at bounding box center [424, 152] width 51 height 13
click at [399, 152] on input "0" at bounding box center [424, 152] width 51 height 13
type input "90"
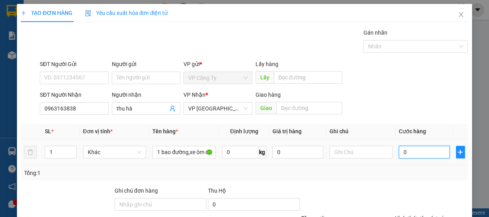
type input "90"
type input "900"
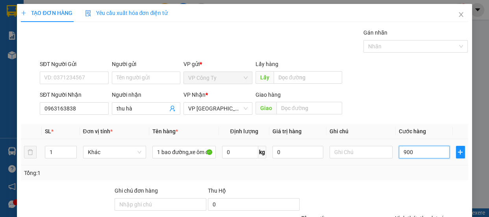
type input "9.000"
type input "90.000"
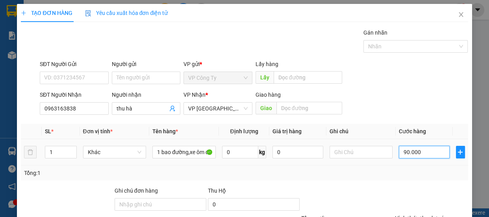
type input "90.000"
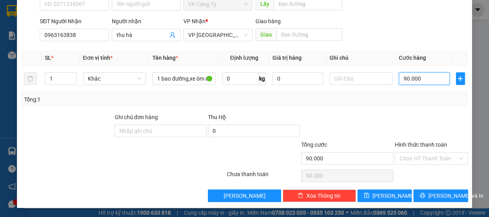
type input "90.000"
click at [408, 142] on label "Hình thức thanh toán" at bounding box center [421, 145] width 52 height 6
click at [408, 153] on input "Hình thức thanh toán" at bounding box center [429, 159] width 58 height 12
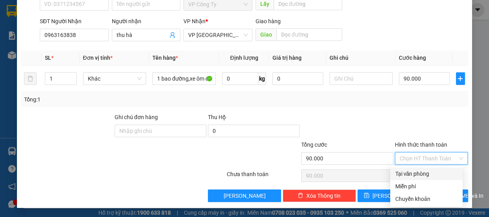
click at [410, 177] on div "Tại văn phòng" at bounding box center [426, 174] width 63 height 9
type input "0"
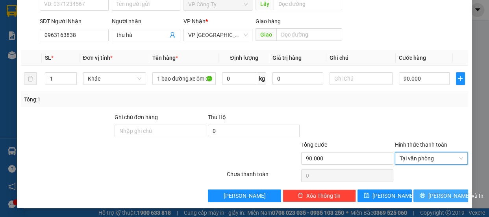
click at [425, 196] on icon "printer" at bounding box center [423, 196] width 6 height 6
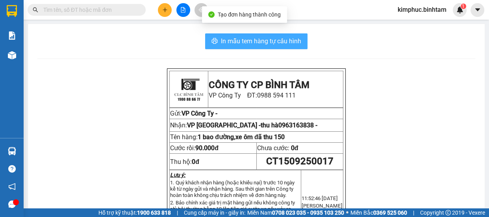
click at [243, 42] on span "In mẫu tem hàng tự cấu hình" at bounding box center [261, 41] width 80 height 10
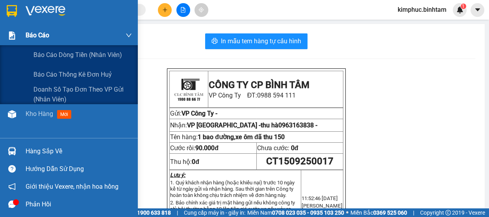
click at [37, 34] on span "Báo cáo" at bounding box center [38, 35] width 24 height 10
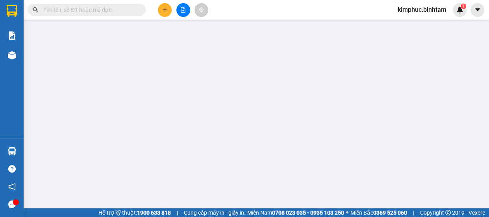
scroll to position [173, 0]
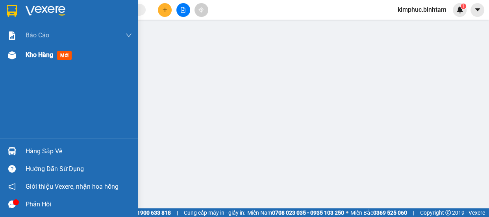
click at [38, 55] on span "Kho hàng" at bounding box center [40, 54] width 28 height 7
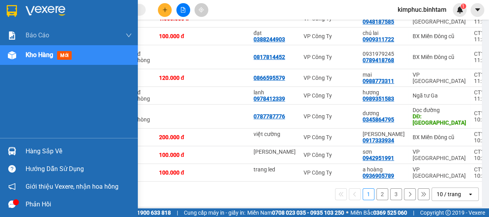
scroll to position [147, 0]
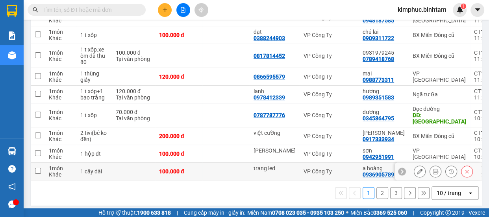
click at [35, 168] on input "checkbox" at bounding box center [38, 171] width 6 height 6
checkbox input "true"
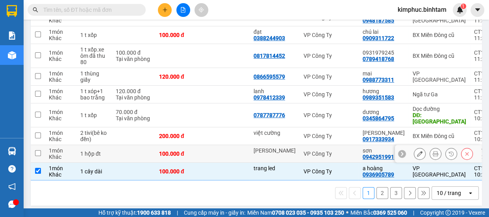
click at [39, 150] on input "checkbox" at bounding box center [38, 153] width 6 height 6
checkbox input "true"
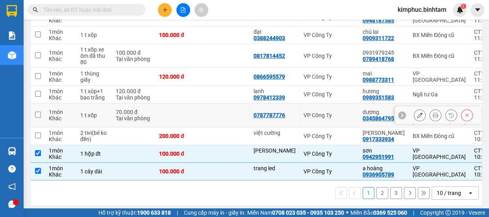
click at [38, 112] on input "checkbox" at bounding box center [38, 115] width 6 height 6
checkbox input "true"
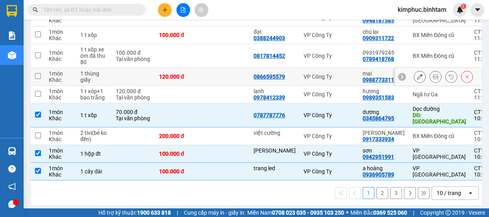
click at [33, 76] on td at bounding box center [38, 77] width 14 height 18
checkbox input "true"
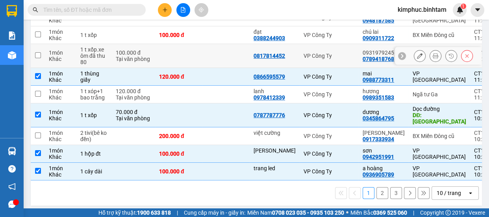
scroll to position [76, 0]
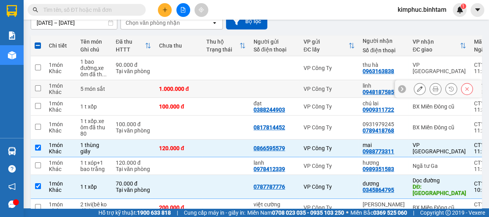
click at [39, 89] on input "checkbox" at bounding box center [38, 88] width 6 height 6
checkbox input "true"
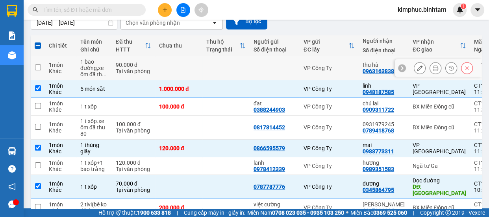
click at [40, 67] on input "checkbox" at bounding box center [38, 68] width 6 height 6
checkbox input "true"
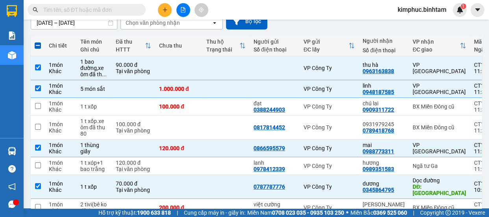
scroll to position [0, 0]
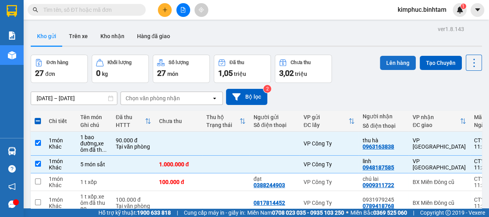
click at [401, 60] on button "Lên hàng" at bounding box center [398, 63] width 36 height 14
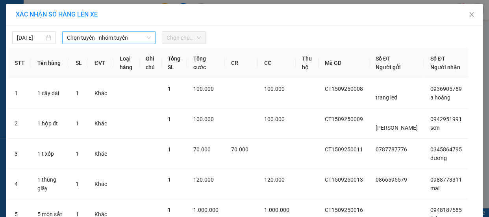
click at [85, 39] on span "Chọn tuyến - nhóm tuyến" at bounding box center [109, 38] width 84 height 12
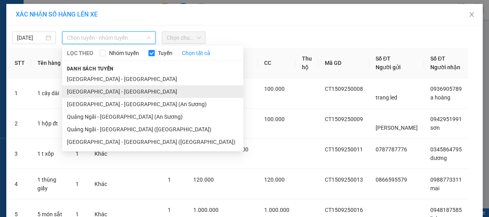
click at [83, 92] on li "[GEOGRAPHIC_DATA] - [GEOGRAPHIC_DATA]" at bounding box center [152, 91] width 181 height 13
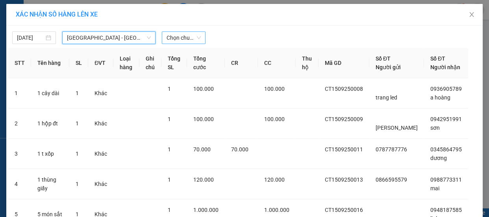
click at [182, 37] on span "Chọn chuyến" at bounding box center [184, 38] width 34 height 12
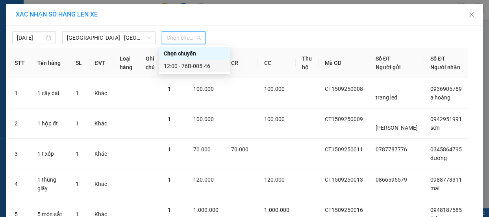
click at [186, 66] on div "12:00 - 76B-005.46" at bounding box center [194, 66] width 61 height 9
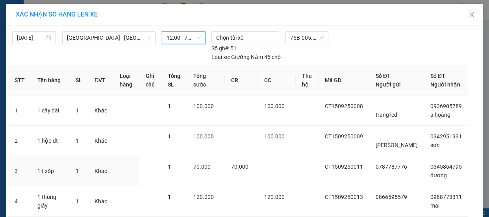
scroll to position [126, 0]
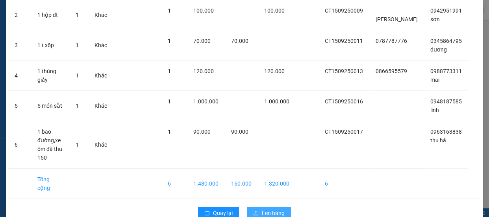
click at [267, 209] on span "Lên hàng" at bounding box center [273, 213] width 23 height 9
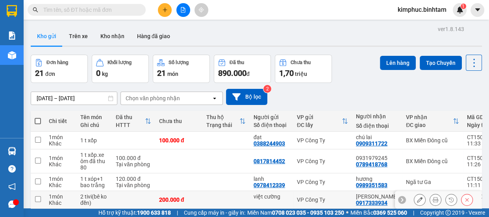
scroll to position [143, 0]
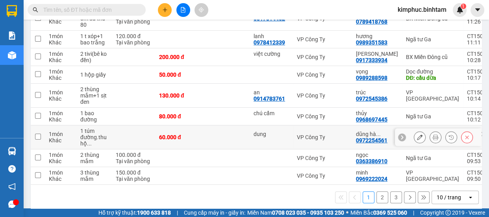
click at [37, 134] on input "checkbox" at bounding box center [38, 137] width 6 height 6
checkbox input "true"
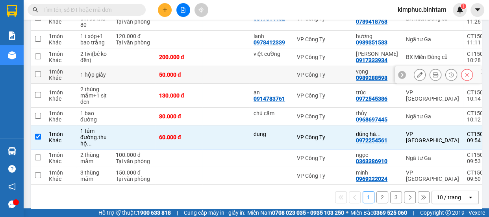
click at [37, 71] on input "checkbox" at bounding box center [38, 74] width 6 height 6
checkbox input "true"
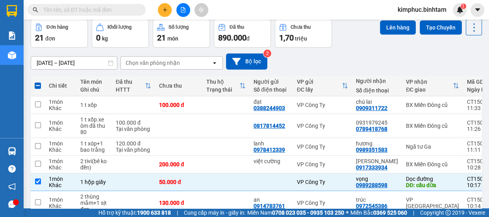
scroll to position [0, 0]
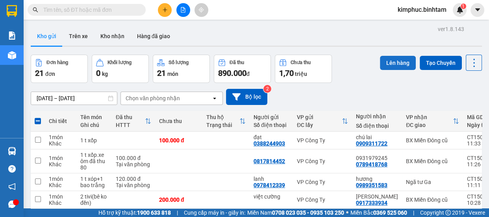
click at [390, 62] on button "Lên hàng" at bounding box center [398, 63] width 36 height 14
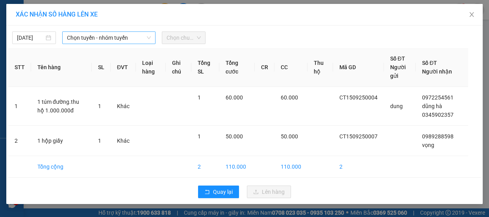
click at [89, 37] on span "Chọn tuyến - nhóm tuyến" at bounding box center [109, 38] width 84 height 12
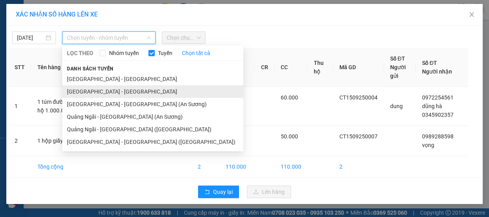
click at [96, 94] on li "[GEOGRAPHIC_DATA] - [GEOGRAPHIC_DATA]" at bounding box center [152, 91] width 181 height 13
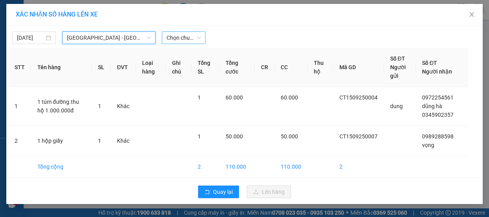
click at [179, 39] on span "Chọn chuyến" at bounding box center [184, 38] width 34 height 12
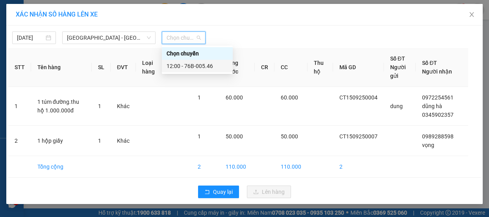
click at [189, 64] on div "12:00 - 76B-005.46" at bounding box center [197, 66] width 61 height 9
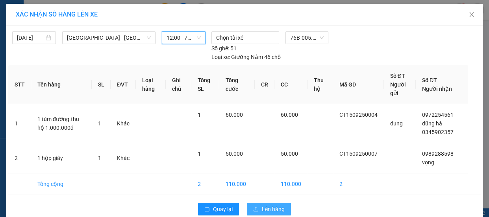
click at [282, 207] on button "Lên hàng" at bounding box center [269, 209] width 44 height 13
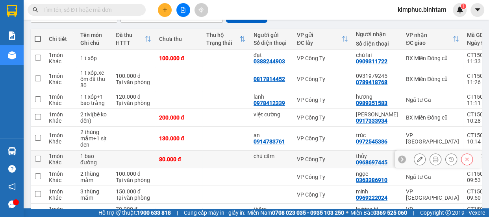
scroll to position [118, 0]
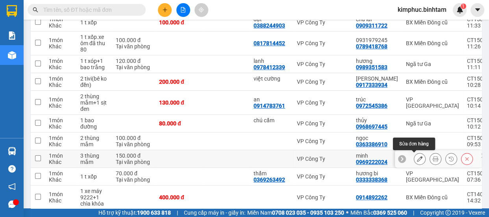
click at [417, 160] on icon at bounding box center [420, 159] width 6 height 6
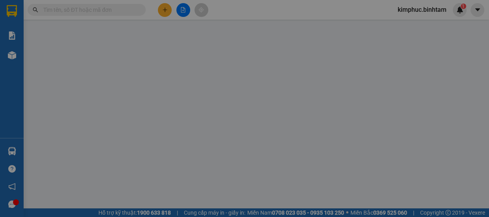
type input "0969222024"
type input "minh"
type input "150.000"
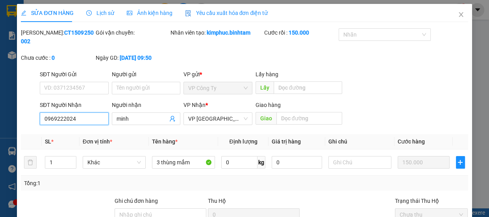
click at [80, 120] on input "0969222024" at bounding box center [74, 119] width 69 height 13
type input "0"
type input "0987256434"
click at [137, 119] on input "minh" at bounding box center [143, 119] width 52 height 9
type input "m"
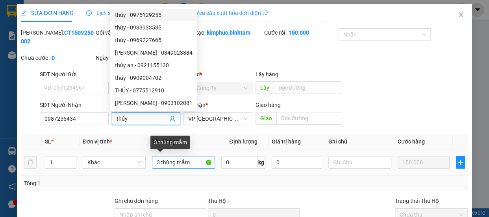
type input "thúy"
click at [190, 164] on input "3 thùng mắm" at bounding box center [183, 162] width 63 height 13
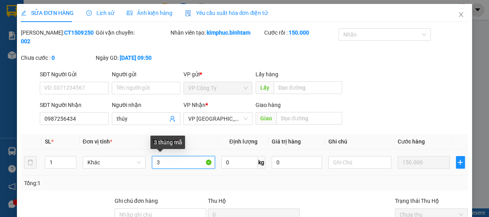
type input "3"
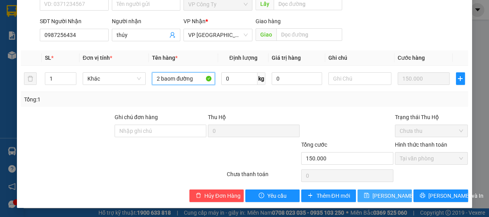
type input "2 baom đường"
click at [373, 197] on span "Lưu thay đổi" at bounding box center [404, 196] width 63 height 9
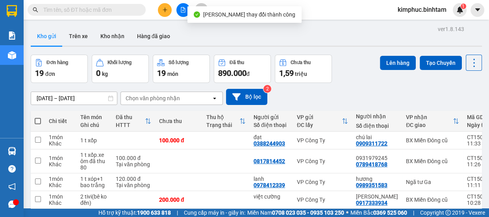
scroll to position [154, 0]
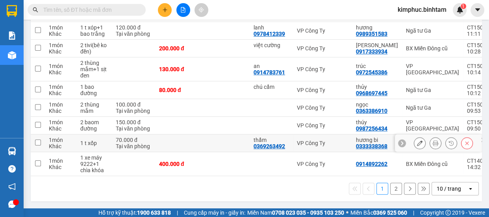
click at [44, 139] on td at bounding box center [38, 144] width 14 height 18
checkbox input "true"
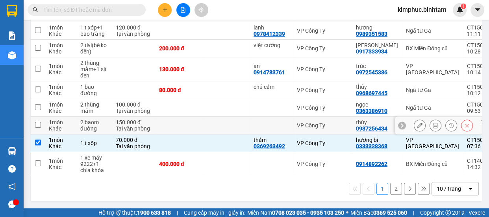
click at [42, 122] on td at bounding box center [38, 126] width 14 height 18
checkbox input "true"
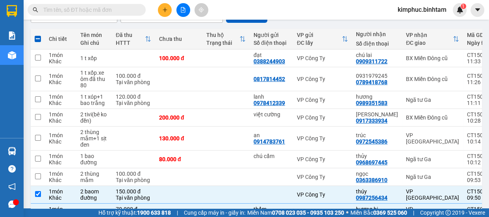
scroll to position [0, 0]
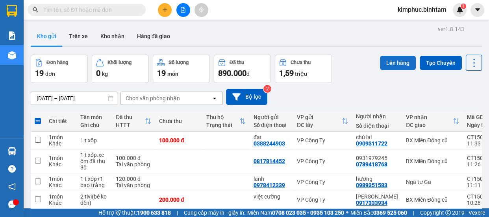
click at [400, 62] on button "Lên hàng" at bounding box center [398, 63] width 36 height 14
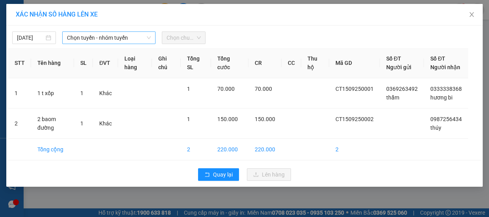
click at [94, 38] on span "Chọn tuyến - nhóm tuyến" at bounding box center [109, 38] width 84 height 12
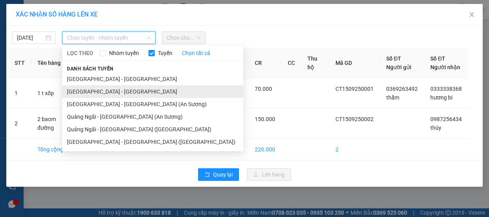
click at [95, 89] on li "[GEOGRAPHIC_DATA] - [GEOGRAPHIC_DATA]" at bounding box center [152, 91] width 181 height 13
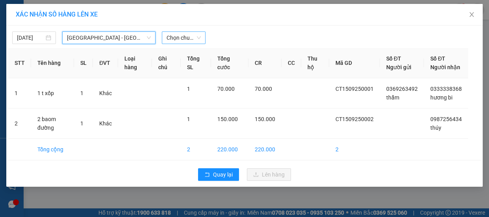
click at [178, 35] on span "Chọn chuyến" at bounding box center [184, 38] width 34 height 12
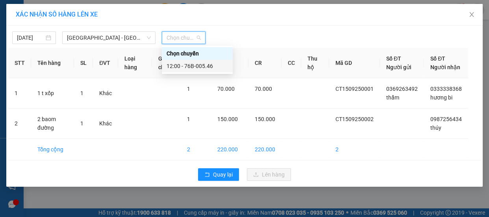
click at [185, 64] on div "12:00 - 76B-005.46" at bounding box center [197, 66] width 61 height 9
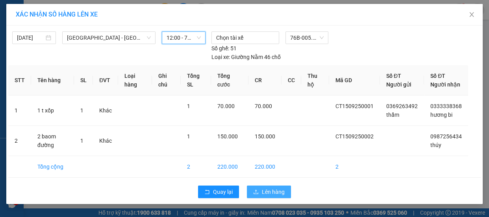
click at [263, 197] on span "Lên hàng" at bounding box center [273, 192] width 23 height 9
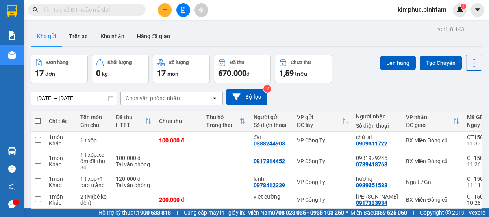
scroll to position [154, 0]
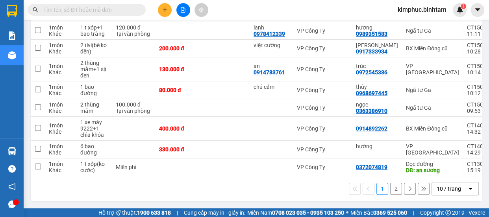
click at [390, 191] on button "2" at bounding box center [396, 189] width 12 height 12
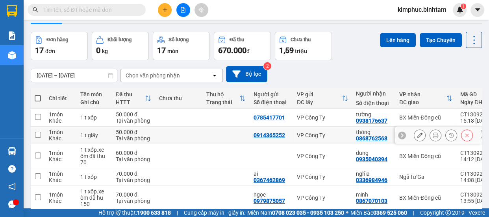
scroll to position [95, 0]
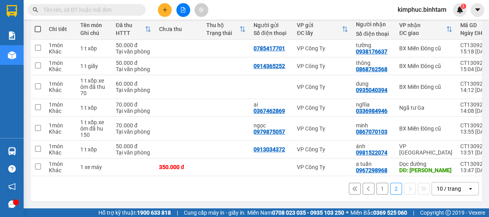
click at [376, 189] on button "1" at bounding box center [382, 189] width 12 height 12
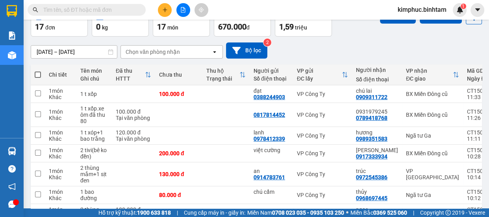
scroll to position [0, 0]
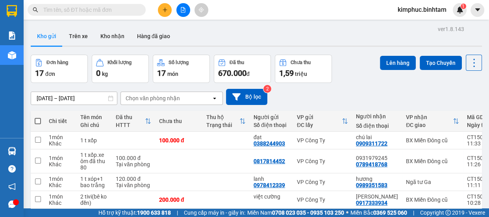
click at [181, 8] on icon "file-add" at bounding box center [183, 10] width 4 height 6
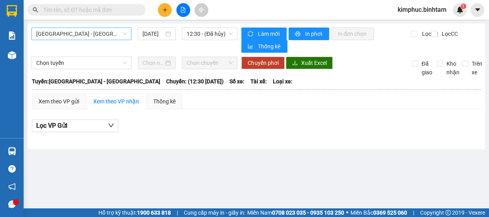
click at [92, 32] on span "[GEOGRAPHIC_DATA] - [GEOGRAPHIC_DATA]" at bounding box center [81, 34] width 91 height 12
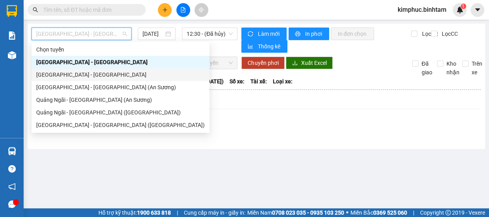
click at [77, 75] on div "[GEOGRAPHIC_DATA] - [GEOGRAPHIC_DATA]" at bounding box center [120, 74] width 169 height 9
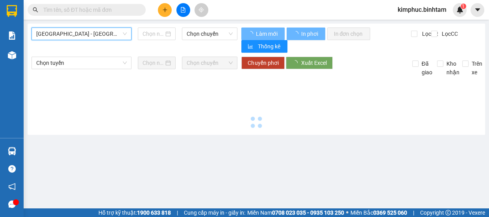
type input "[DATE]"
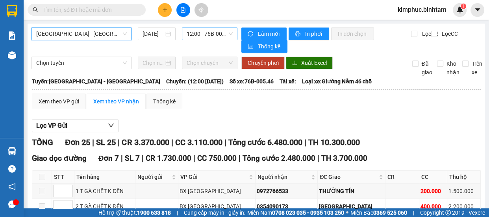
click at [210, 34] on span "12:00 - 76B-005.46" at bounding box center [210, 34] width 46 height 12
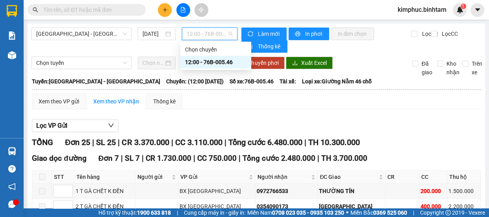
click at [213, 62] on div "12:00 - 76B-005.46" at bounding box center [215, 62] width 61 height 9
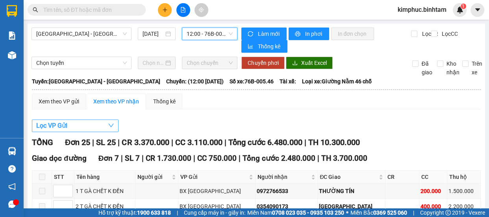
click at [52, 126] on span "Lọc VP Gửi" at bounding box center [51, 126] width 31 height 10
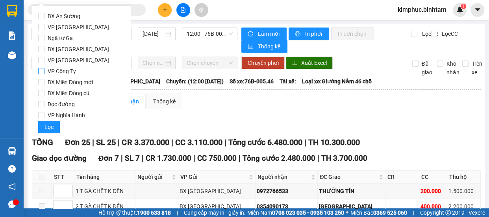
click at [42, 71] on input "VP Công Ty" at bounding box center [41, 71] width 6 height 6
checkbox input "true"
click at [48, 127] on span "Lọc" at bounding box center [49, 127] width 9 height 9
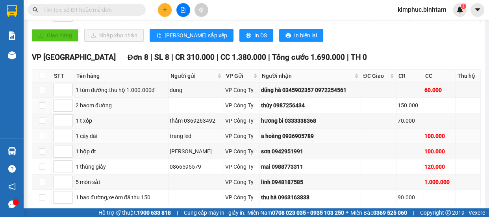
scroll to position [136, 0]
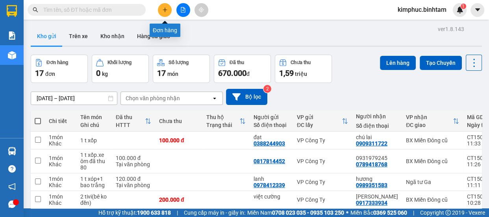
click at [167, 10] on icon "plus" at bounding box center [165, 10] width 6 height 6
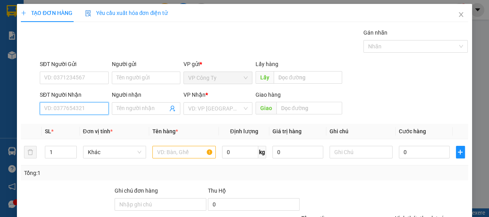
click at [79, 109] on input "SĐT Người Nhận" at bounding box center [74, 108] width 69 height 13
type input "0813428689"
click at [86, 109] on input "0813428689" at bounding box center [74, 108] width 69 height 13
click at [89, 126] on div "0813428689 - hồng quân" at bounding box center [75, 124] width 62 height 9
type input "hồng quân"
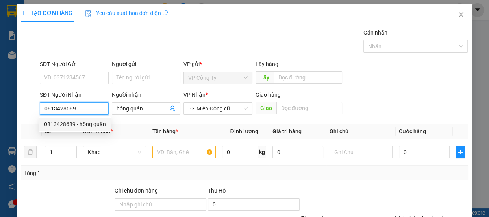
type input "70.000"
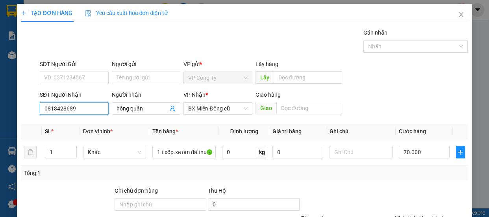
scroll to position [74, 0]
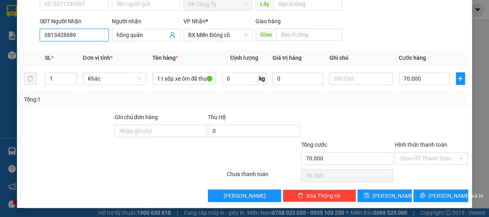
type input "0813428689"
click at [409, 148] on div "Hình thức thanh toán" at bounding box center [431, 147] width 73 height 12
click at [420, 145] on label "Hình thức thanh toán" at bounding box center [421, 145] width 52 height 6
click at [420, 153] on input "Hình thức thanh toán" at bounding box center [429, 159] width 58 height 12
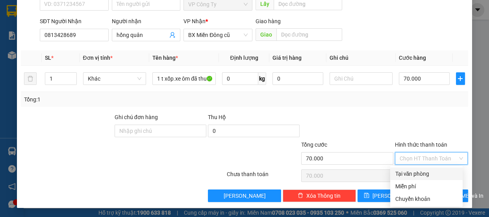
click at [412, 173] on div "Tại văn phòng" at bounding box center [426, 174] width 63 height 9
type input "0"
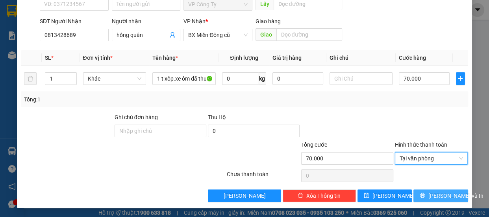
click at [421, 194] on icon "printer" at bounding box center [423, 196] width 6 height 6
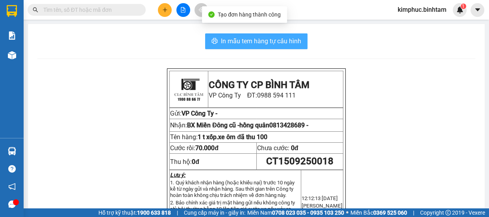
click at [288, 39] on span "In mẫu tem hàng tự cấu hình" at bounding box center [261, 41] width 80 height 10
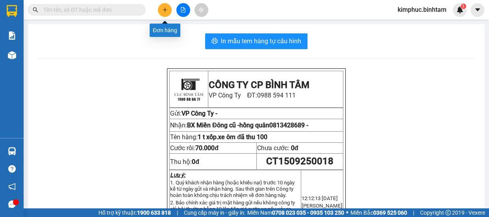
click at [165, 10] on icon "plus" at bounding box center [165, 9] width 0 height 4
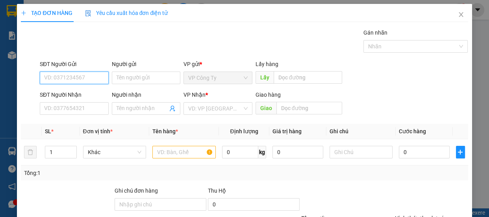
click at [84, 79] on input "SĐT Người Gửi" at bounding box center [74, 78] width 69 height 13
type input "0904047877"
click at [75, 90] on div "0904047877" at bounding box center [73, 93] width 59 height 9
type input "0985985059"
type input "việt xe ôm"
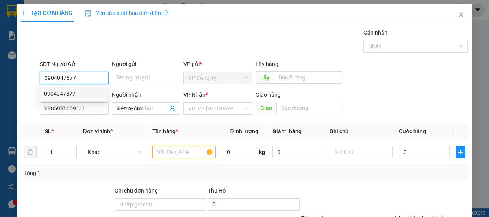
type input "50.000"
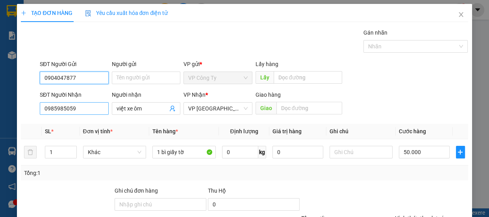
type input "0904047877"
click at [83, 108] on input "0985985059" at bounding box center [74, 108] width 69 height 13
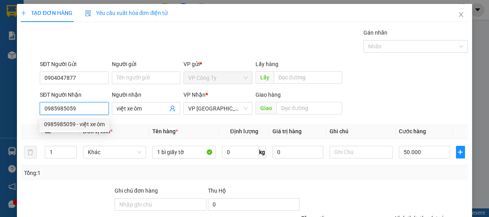
scroll to position [74, 0]
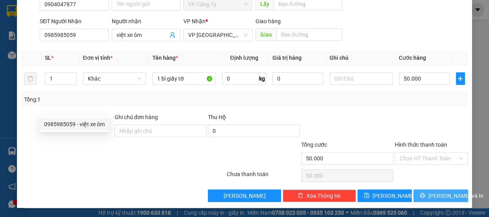
click at [426, 198] on button "[PERSON_NAME] và In" at bounding box center [441, 196] width 54 height 13
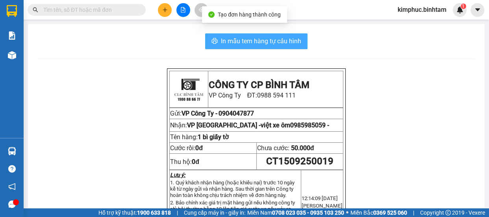
click at [260, 41] on span "In mẫu tem hàng tự cấu hình" at bounding box center [261, 41] width 80 height 10
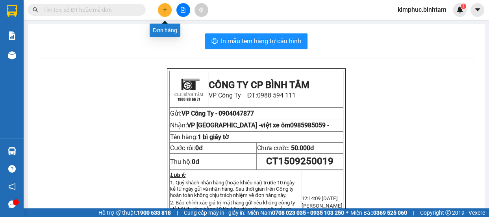
click at [163, 8] on icon "plus" at bounding box center [165, 10] width 6 height 6
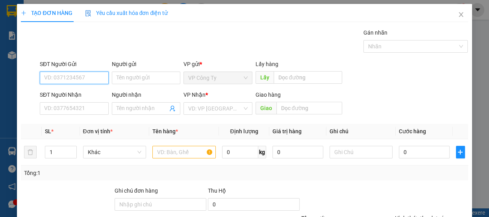
click at [74, 80] on input "SĐT Người Gửi" at bounding box center [74, 78] width 69 height 13
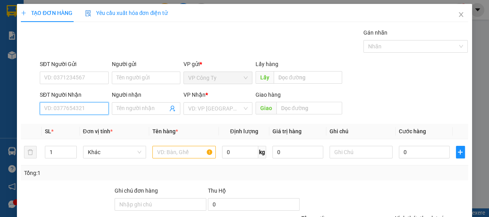
click at [73, 107] on input "SĐT Người Nhận" at bounding box center [74, 108] width 69 height 13
type input "0988696444"
click at [85, 110] on input "0988696444" at bounding box center [74, 108] width 69 height 13
click at [84, 124] on div "0988696444" at bounding box center [73, 124] width 59 height 9
type input "quản trị"
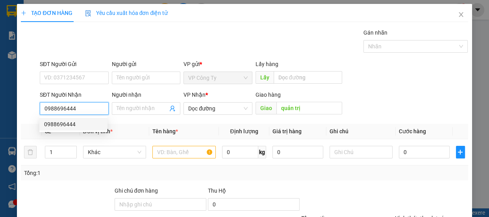
type input "50.000"
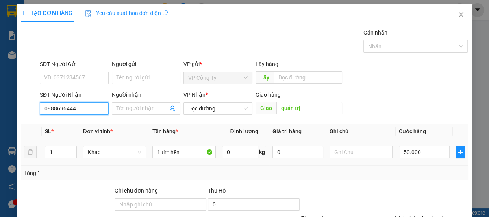
scroll to position [74, 0]
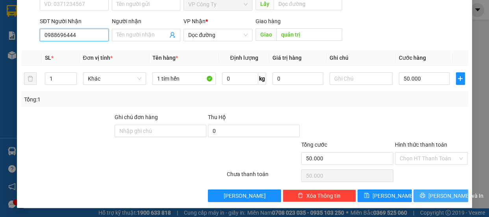
type input "0988696444"
click at [426, 190] on button "[PERSON_NAME] và In" at bounding box center [441, 196] width 54 height 13
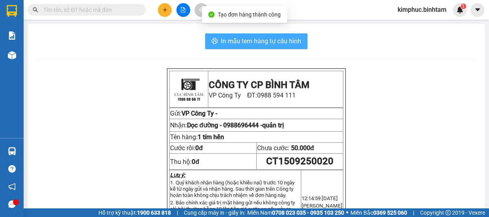
click at [282, 44] on span "In mẫu tem hàng tự cấu hình" at bounding box center [261, 41] width 80 height 10
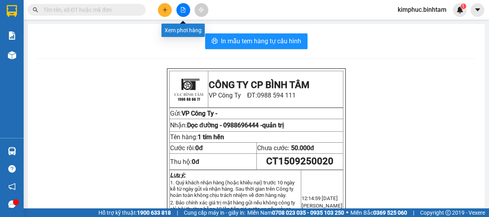
click at [184, 12] on icon "file-add" at bounding box center [183, 10] width 4 height 6
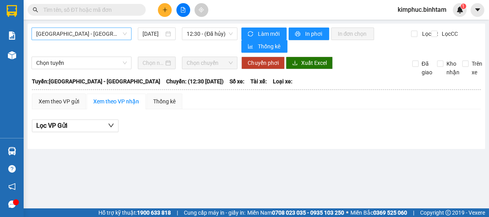
click at [91, 28] on span "[GEOGRAPHIC_DATA] - [GEOGRAPHIC_DATA]" at bounding box center [81, 34] width 91 height 12
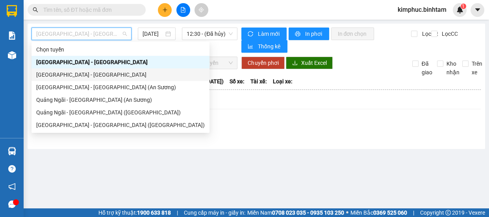
click at [78, 74] on div "[GEOGRAPHIC_DATA] - [GEOGRAPHIC_DATA]" at bounding box center [120, 74] width 169 height 9
type input "[DATE]"
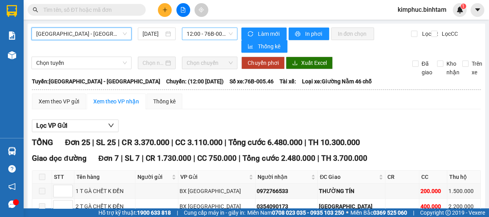
click at [199, 33] on span "12:00 - 76B-005.46" at bounding box center [210, 34] width 46 height 12
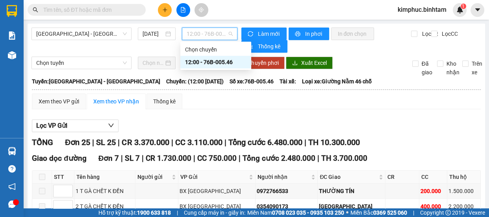
click at [200, 59] on div "12:00 - 76B-005.46" at bounding box center [215, 62] width 61 height 9
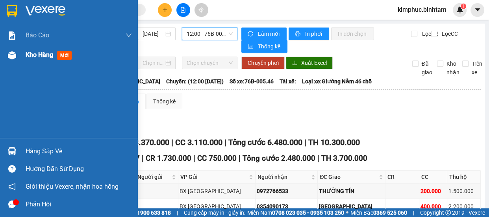
click at [41, 54] on span "Kho hàng" at bounding box center [40, 54] width 28 height 7
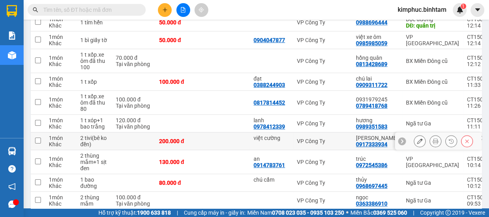
scroll to position [82, 0]
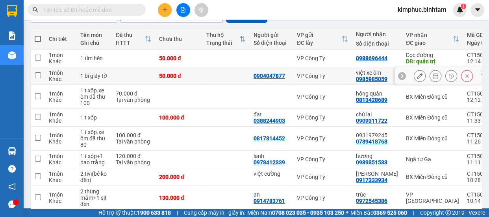
click at [40, 73] on input "checkbox" at bounding box center [38, 75] width 6 height 6
checkbox input "true"
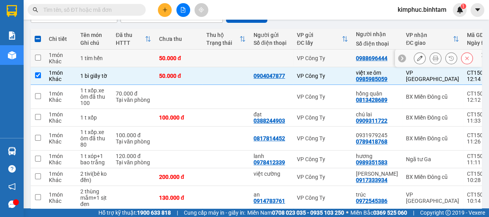
click at [40, 58] on input "checkbox" at bounding box center [38, 58] width 6 height 6
checkbox input "true"
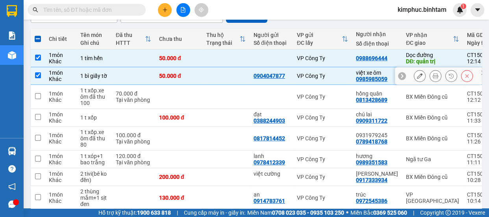
scroll to position [0, 0]
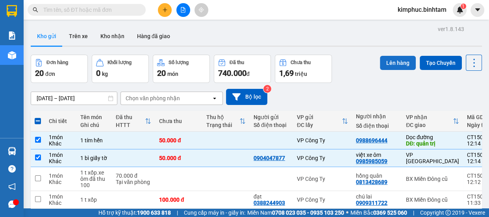
click at [401, 64] on button "Lên hàng" at bounding box center [398, 63] width 36 height 14
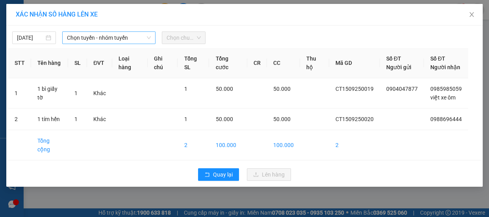
click at [108, 38] on span "Chọn tuyến - nhóm tuyến" at bounding box center [109, 38] width 84 height 12
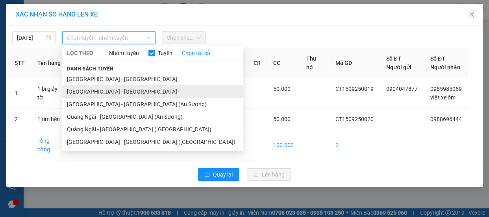
click at [100, 91] on li "[GEOGRAPHIC_DATA] - [GEOGRAPHIC_DATA]" at bounding box center [152, 91] width 181 height 13
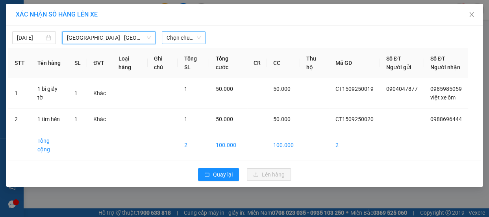
click at [178, 35] on span "Chọn chuyến" at bounding box center [184, 38] width 34 height 12
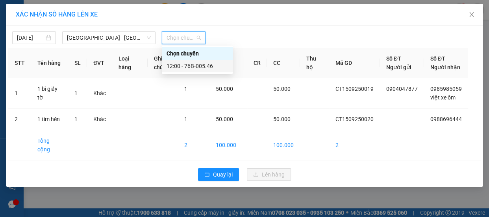
click at [183, 66] on div "12:00 - 76B-005.46" at bounding box center [197, 66] width 61 height 9
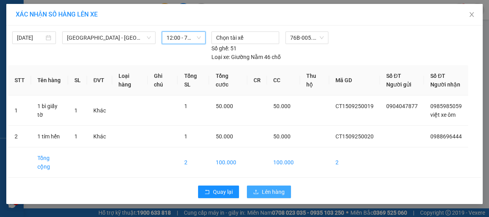
click at [272, 188] on span "Lên hàng" at bounding box center [273, 192] width 23 height 9
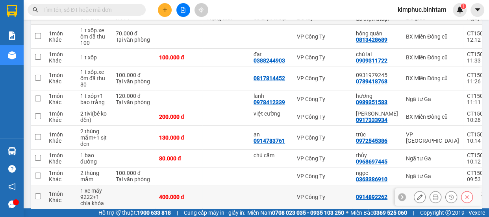
scroll to position [160, 0]
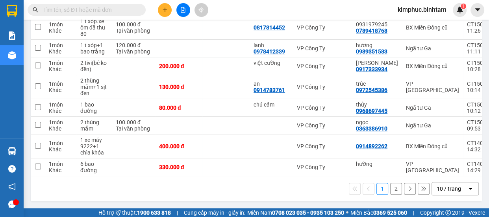
click at [393, 191] on button "2" at bounding box center [396, 189] width 12 height 12
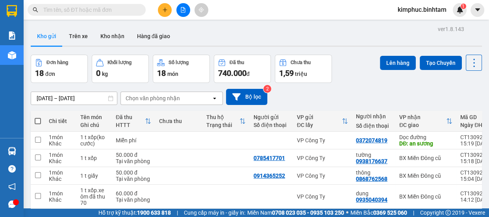
scroll to position [112, 0]
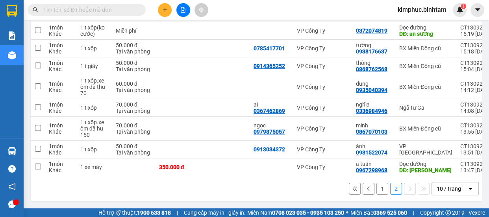
click at [376, 189] on button "1" at bounding box center [382, 189] width 12 height 12
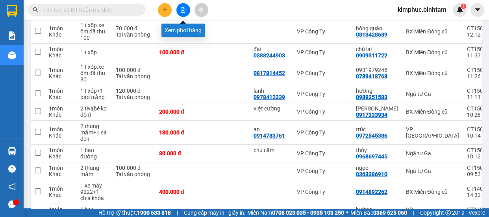
click at [183, 11] on icon "file-add" at bounding box center [183, 10] width 4 height 6
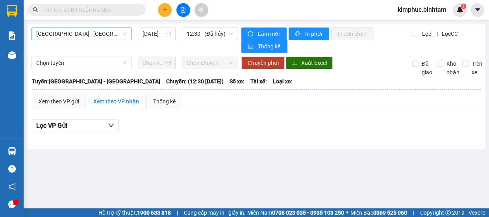
click at [91, 36] on span "[GEOGRAPHIC_DATA] - [GEOGRAPHIC_DATA]" at bounding box center [81, 34] width 91 height 12
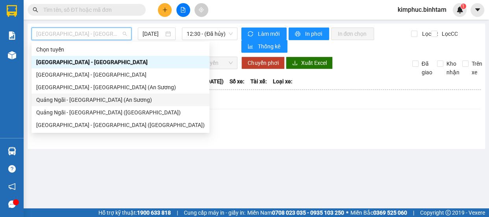
click at [80, 101] on div "Quảng Ngãi - [GEOGRAPHIC_DATA] (An Sương)" at bounding box center [120, 100] width 169 height 9
type input "[DATE]"
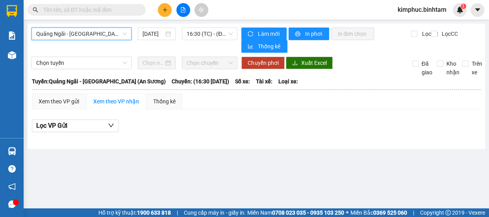
click at [115, 35] on span "Quảng Ngãi - [GEOGRAPHIC_DATA] (An Sương)" at bounding box center [81, 34] width 91 height 12
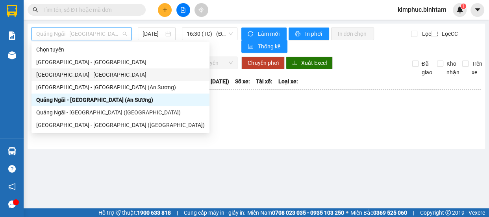
click at [98, 76] on div "[GEOGRAPHIC_DATA] - [GEOGRAPHIC_DATA]" at bounding box center [120, 74] width 169 height 9
type input "[DATE]"
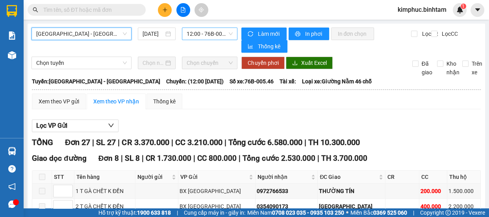
click at [213, 34] on span "12:00 - 76B-005.46" at bounding box center [210, 34] width 46 height 12
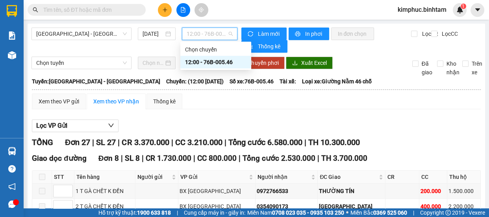
click at [208, 60] on div "12:00 - 76B-005.46" at bounding box center [215, 62] width 61 height 9
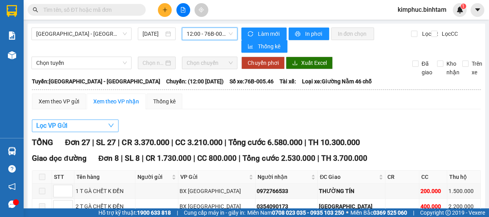
click at [51, 122] on span "Lọc VP Gửi" at bounding box center [51, 126] width 31 height 10
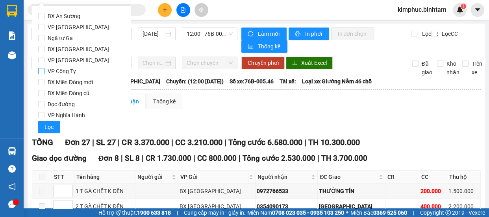
click at [43, 71] on input "VP Công Ty" at bounding box center [41, 71] width 6 height 6
checkbox input "true"
click at [51, 129] on span "Lọc" at bounding box center [49, 127] width 9 height 9
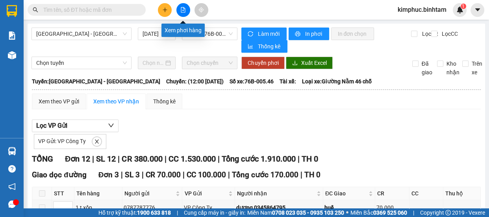
click at [186, 8] on button at bounding box center [183, 10] width 14 height 14
click at [185, 8] on button at bounding box center [183, 10] width 14 height 14
click at [185, 9] on icon "file-add" at bounding box center [183, 10] width 6 height 6
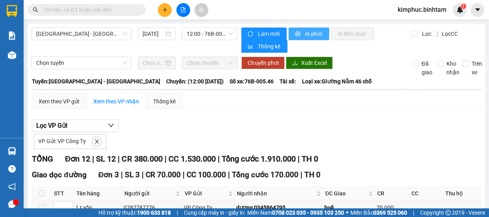
click at [316, 32] on span "In phơi" at bounding box center [314, 34] width 18 height 9
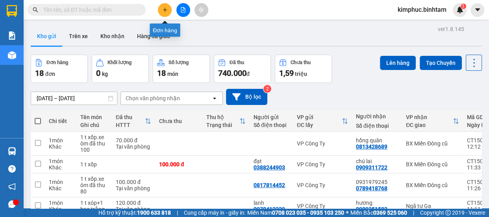
click at [163, 11] on icon "plus" at bounding box center [165, 10] width 6 height 6
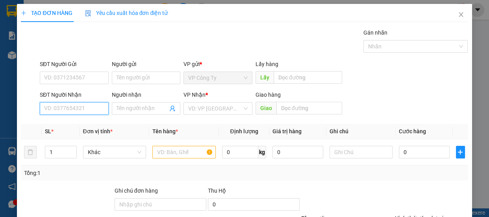
click at [77, 105] on input "SĐT Người Nhận" at bounding box center [74, 108] width 69 height 13
click at [85, 109] on input "0862505442" at bounding box center [74, 108] width 69 height 13
type input "0862505442"
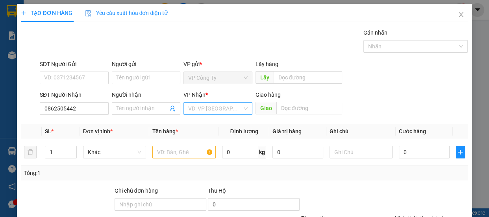
click at [217, 109] on input "search" at bounding box center [215, 109] width 54 height 12
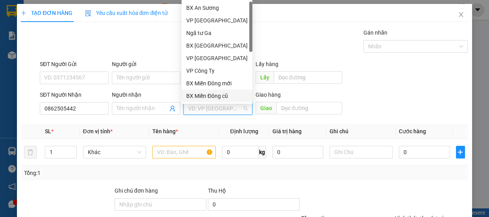
click at [216, 95] on div "BX Miền Đông cũ" at bounding box center [216, 96] width 61 height 9
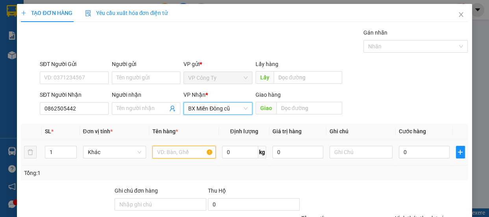
click at [183, 154] on input "text" at bounding box center [183, 152] width 63 height 13
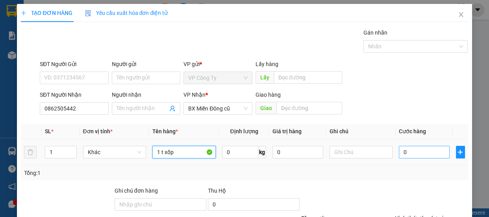
type input "1 t xốp"
click at [399, 153] on input "0" at bounding box center [424, 152] width 51 height 13
click at [399, 154] on input "0" at bounding box center [424, 152] width 51 height 13
type input "70"
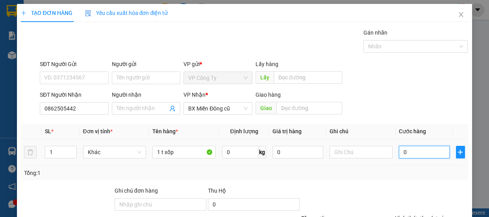
type input "70"
type input "700"
type input "7.000"
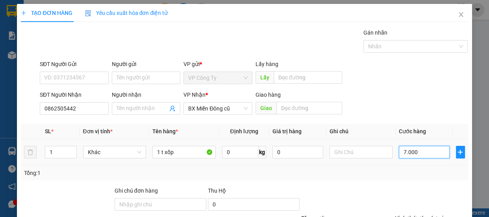
type input "7.000"
type input "70.000"
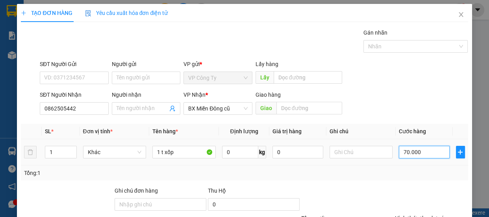
scroll to position [71, 0]
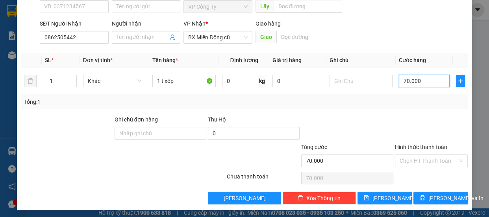
type input "70.000"
click at [421, 145] on label "Hình thức thanh toán" at bounding box center [421, 147] width 52 height 6
click at [421, 155] on input "Hình thức thanh toán" at bounding box center [429, 161] width 58 height 12
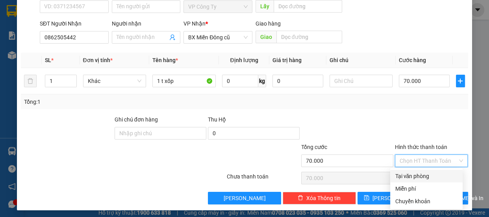
click at [417, 176] on div "Tại văn phòng" at bounding box center [426, 176] width 63 height 9
type input "0"
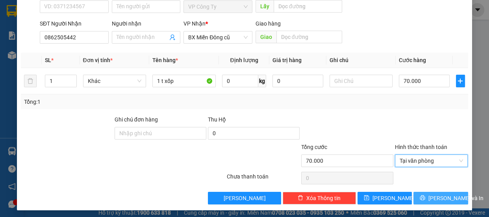
click at [425, 197] on icon "printer" at bounding box center [422, 198] width 5 height 5
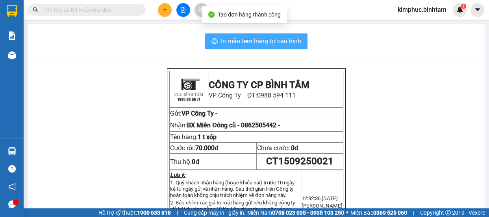
click at [291, 43] on span "In mẫu tem hàng tự cấu hình" at bounding box center [261, 41] width 80 height 10
